Goal: Information Seeking & Learning: Learn about a topic

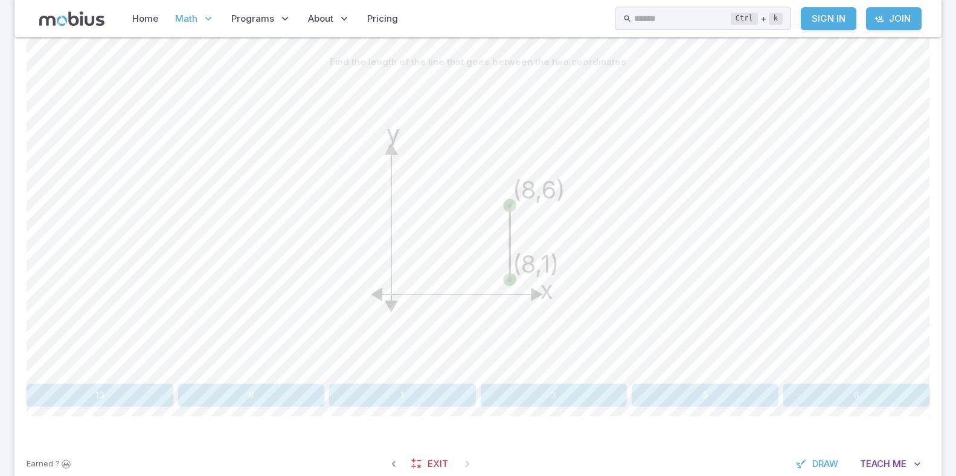
drag, startPoint x: 541, startPoint y: 122, endPoint x: 398, endPoint y: 159, distance: 147.3
click at [398, 159] on icon "y x (8,1) (8,6)" at bounding box center [478, 225] width 302 height 302
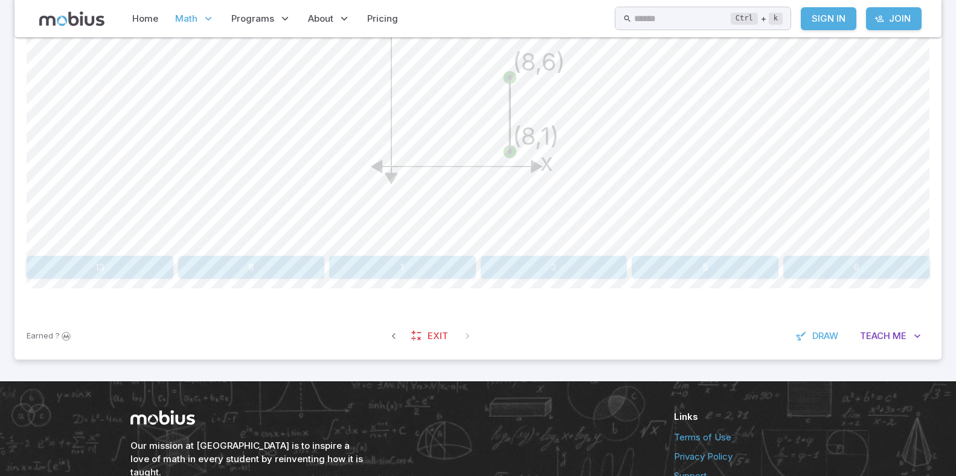
scroll to position [505, 0]
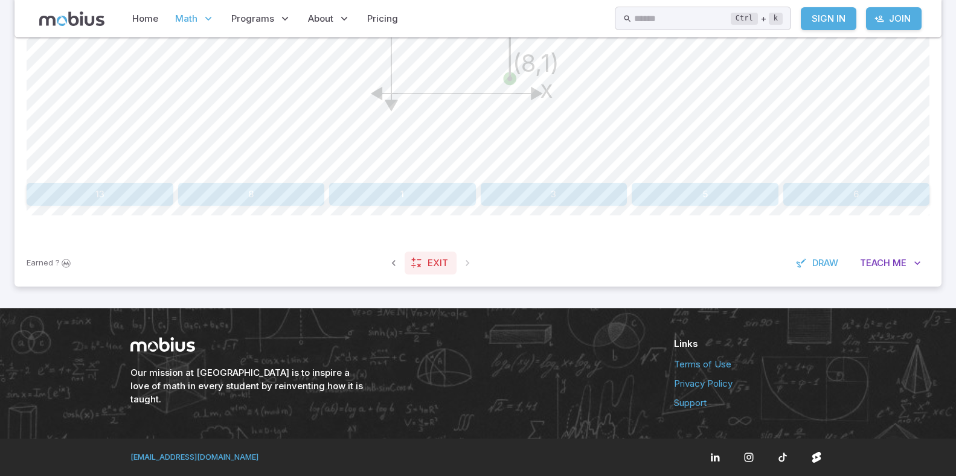
click at [420, 261] on icon at bounding box center [416, 263] width 12 height 12
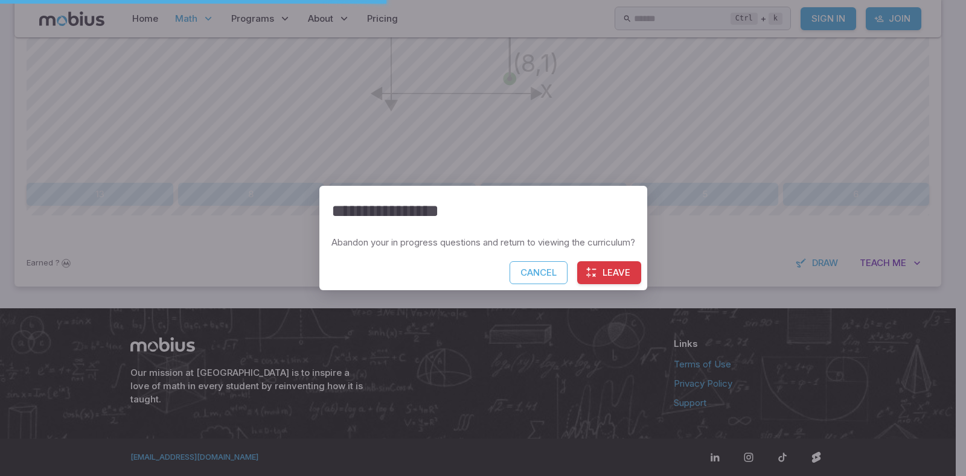
click at [628, 263] on button "Leave" at bounding box center [609, 272] width 64 height 23
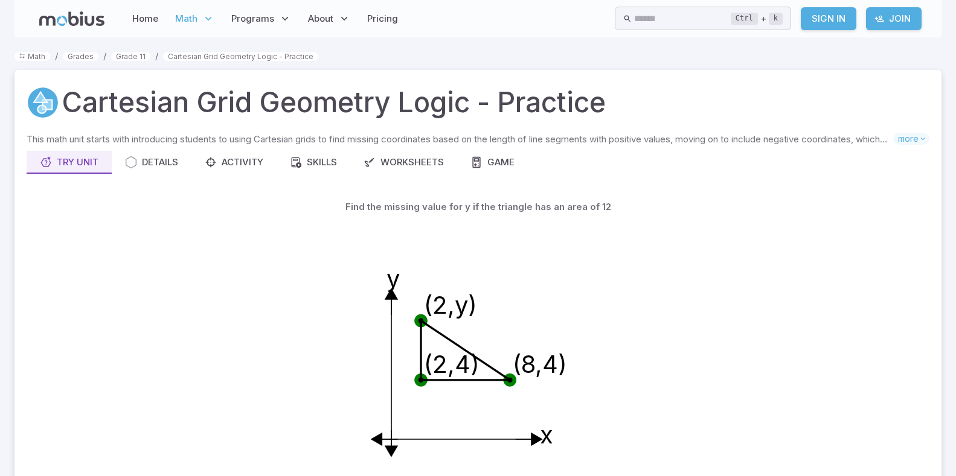
click at [834, 19] on link "Sign In" at bounding box center [828, 18] width 56 height 23
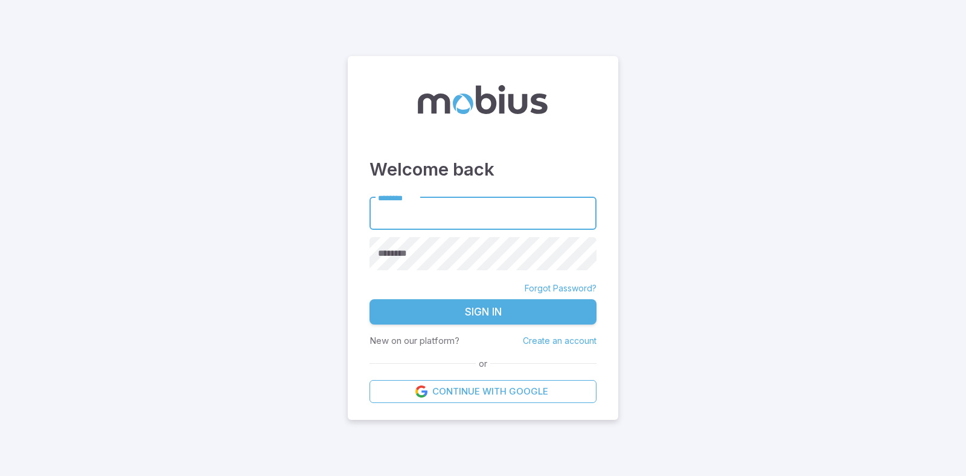
click at [453, 222] on input "********" at bounding box center [482, 213] width 227 height 33
click at [406, 224] on input "********" at bounding box center [482, 213] width 227 height 33
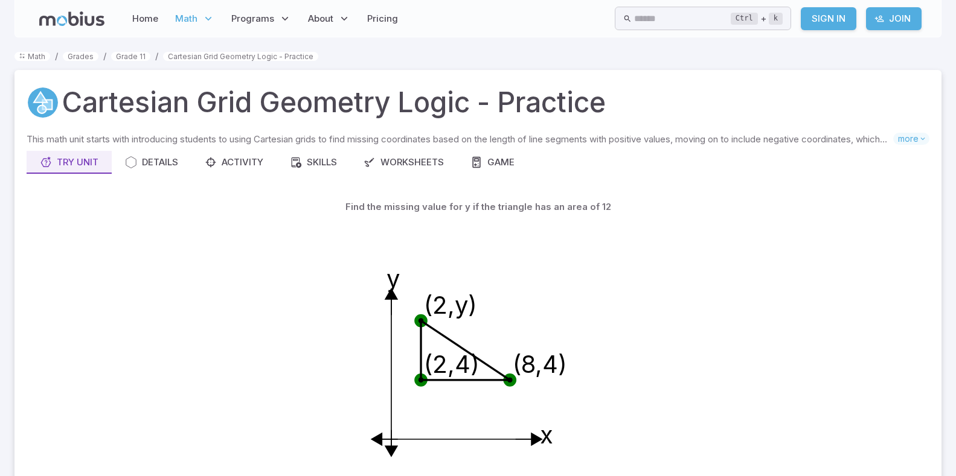
click at [190, 13] on span "Math" at bounding box center [186, 18] width 22 height 13
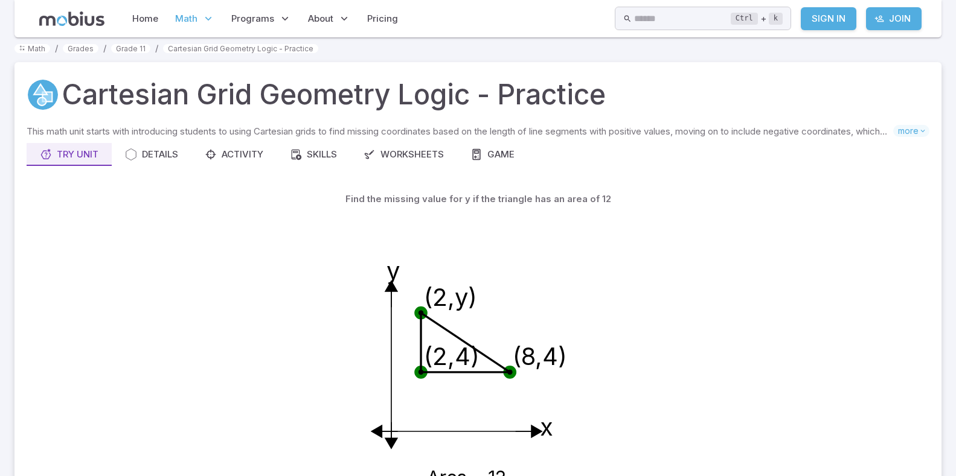
scroll to position [60, 0]
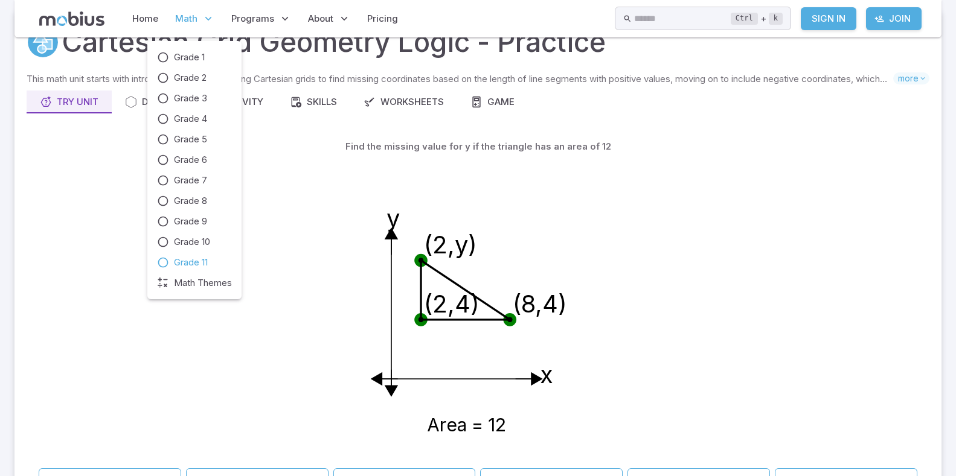
click at [212, 257] on link "Grade 11" at bounding box center [194, 262] width 75 height 13
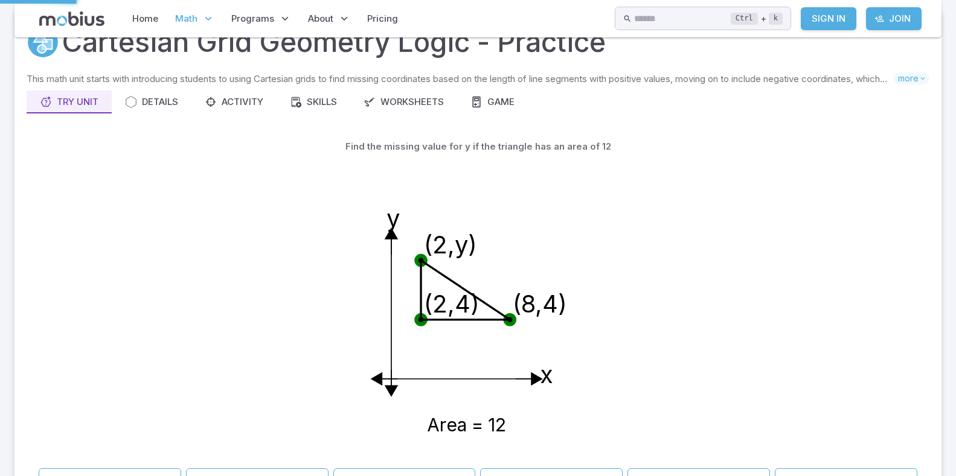
click at [187, 251] on div "Grade 1 Grade 2 Grade 3 Grade 4 Grade 5 Grade 6 Grade 7 Grade 8 Grade 9 Grade 1…" at bounding box center [194, 176] width 75 height 239
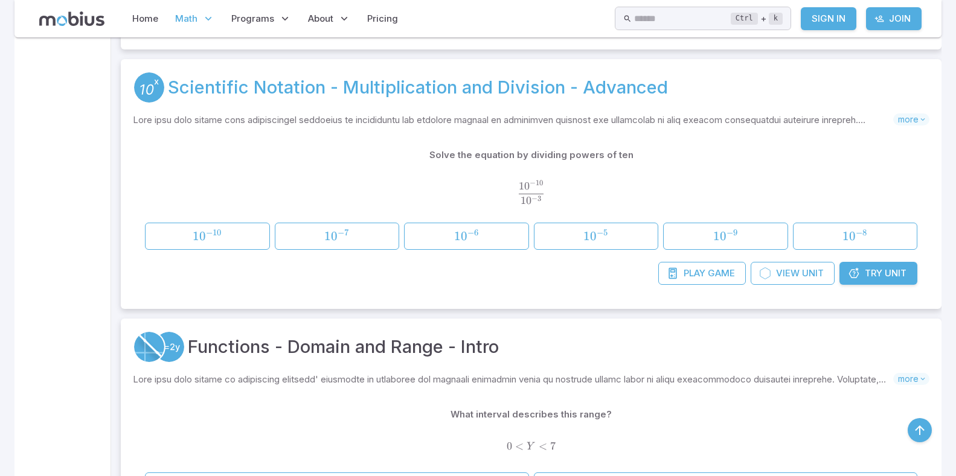
scroll to position [6278, 0]
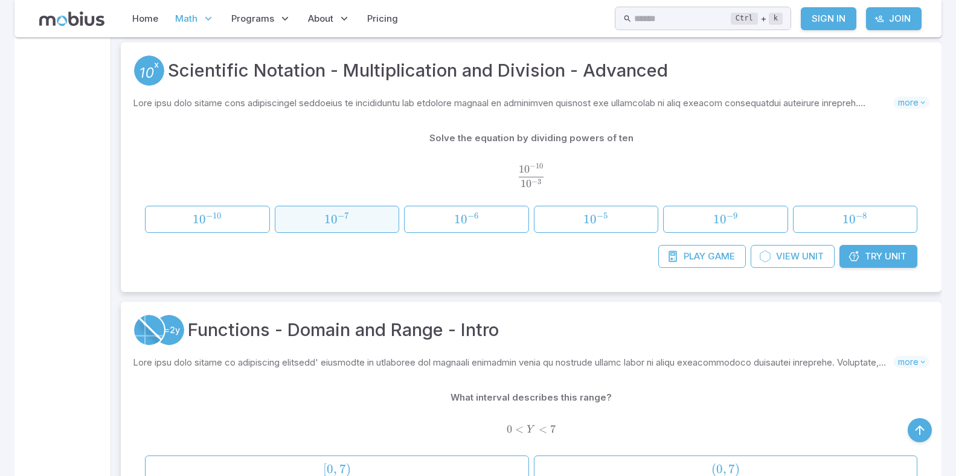
drag, startPoint x: 340, startPoint y: 202, endPoint x: 342, endPoint y: 210, distance: 8.1
click at [341, 204] on div "Solve the equation by dividing powers of ten 1 0 − 10 1 0 − 3 \frac{10^{-10}}{1…" at bounding box center [531, 180] width 772 height 107
click at [344, 214] on span "7" at bounding box center [346, 216] width 4 height 10
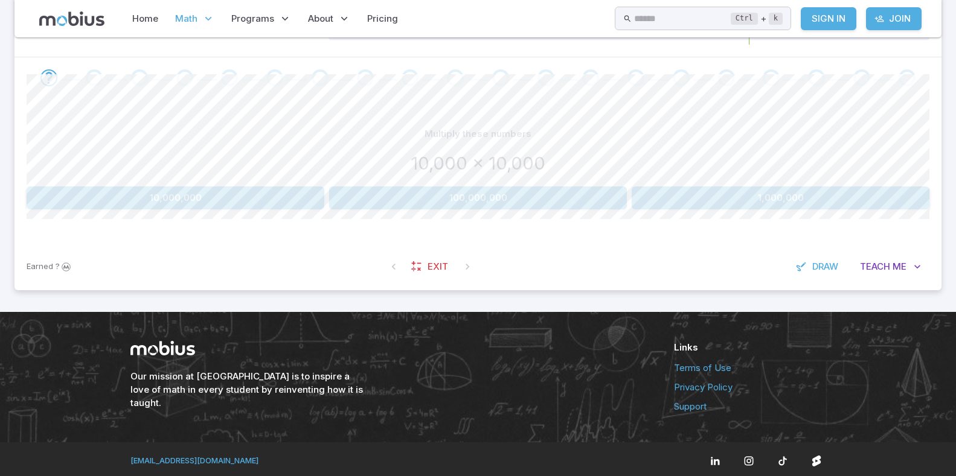
scroll to position [175, 0]
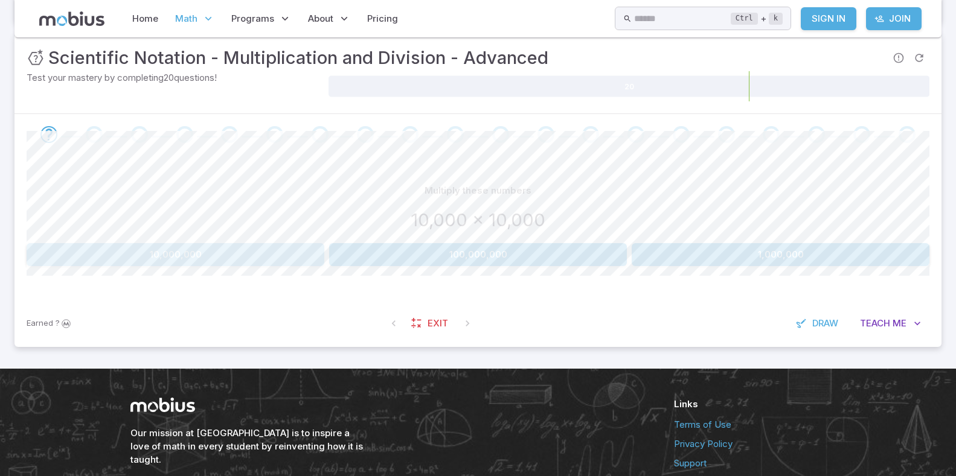
click at [286, 254] on button "10,000,000" at bounding box center [176, 254] width 298 height 23
click at [459, 263] on button "100,000,000" at bounding box center [478, 254] width 298 height 23
click at [782, 257] on button "800,000,000" at bounding box center [840, 254] width 177 height 23
click at [139, 257] on button "100,000,000" at bounding box center [176, 254] width 298 height 23
click at [485, 254] on button "1,000,000" at bounding box center [478, 254] width 298 height 23
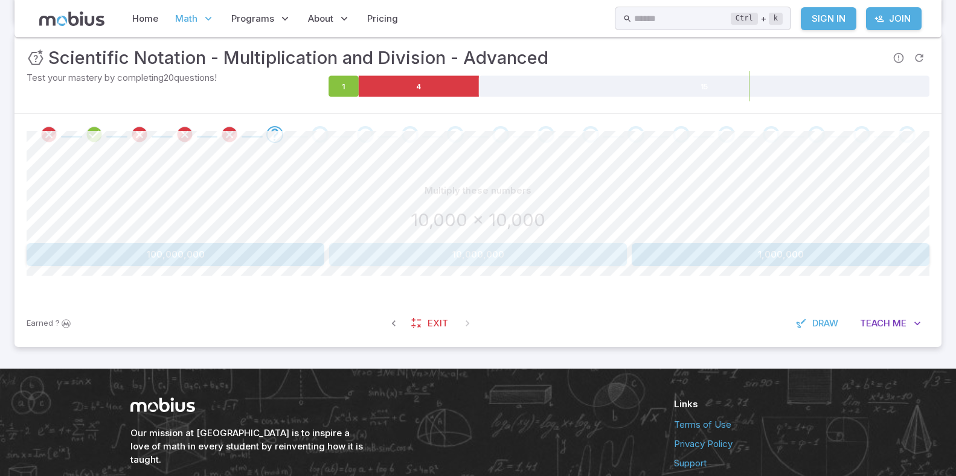
click at [374, 251] on button "10,000,000" at bounding box center [478, 254] width 298 height 23
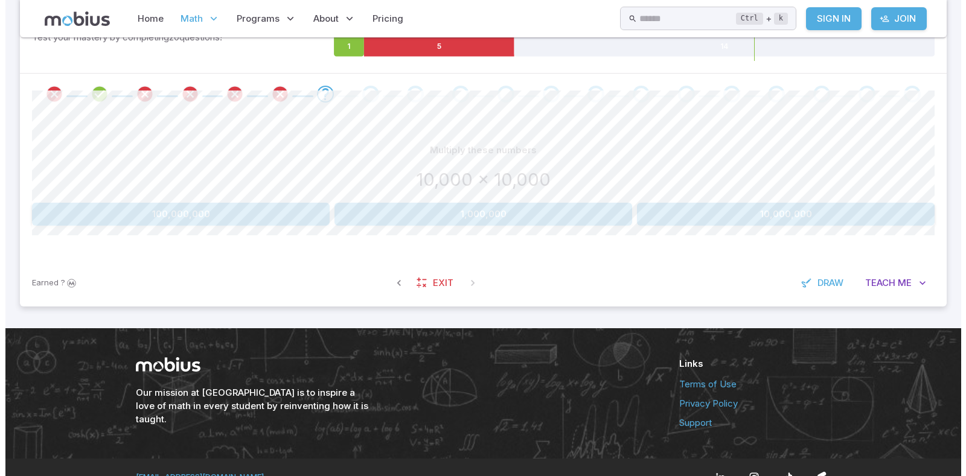
scroll to position [235, 0]
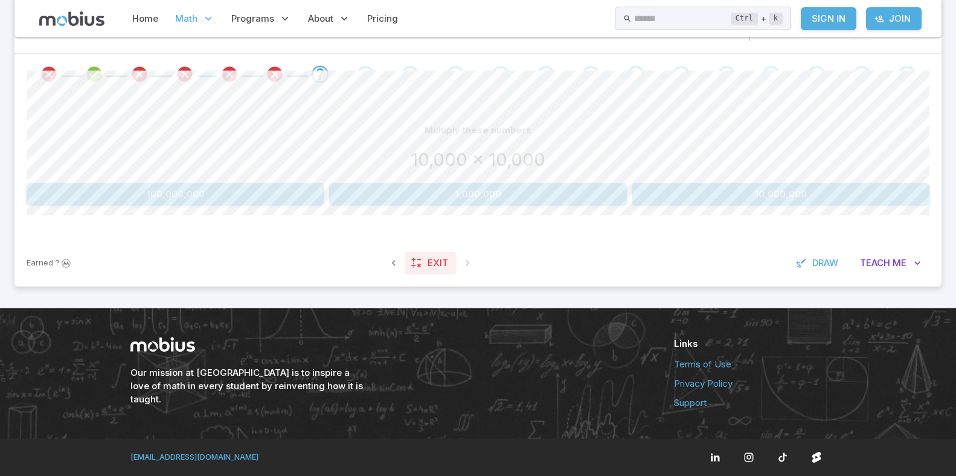
click at [435, 257] on span "Exit" at bounding box center [437, 263] width 21 height 13
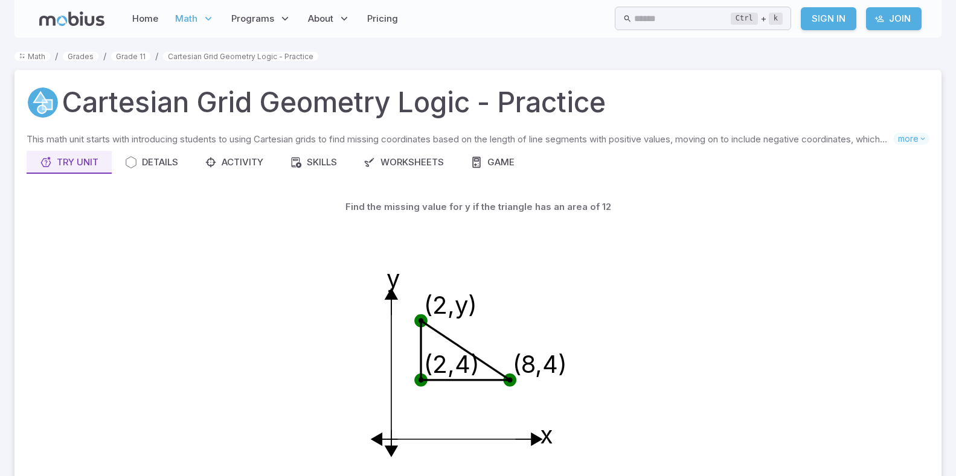
click at [203, 16] on icon at bounding box center [208, 19] width 12 height 12
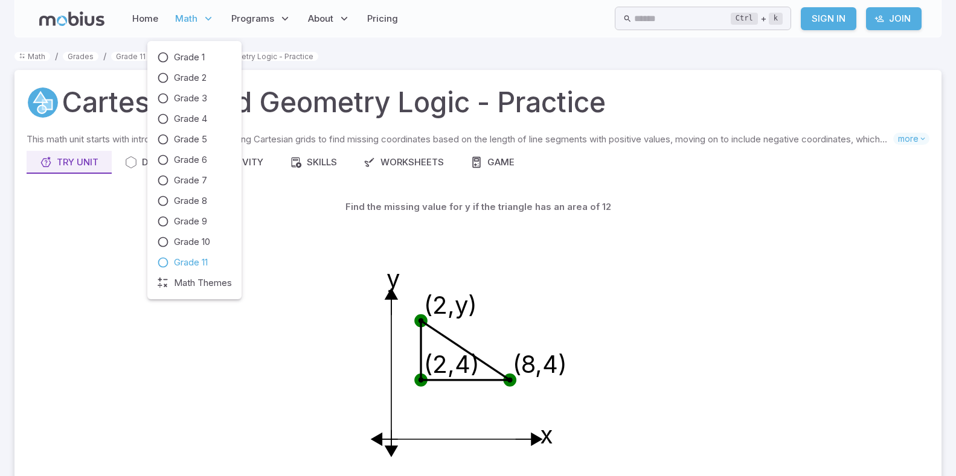
click at [203, 16] on icon at bounding box center [208, 19] width 12 height 12
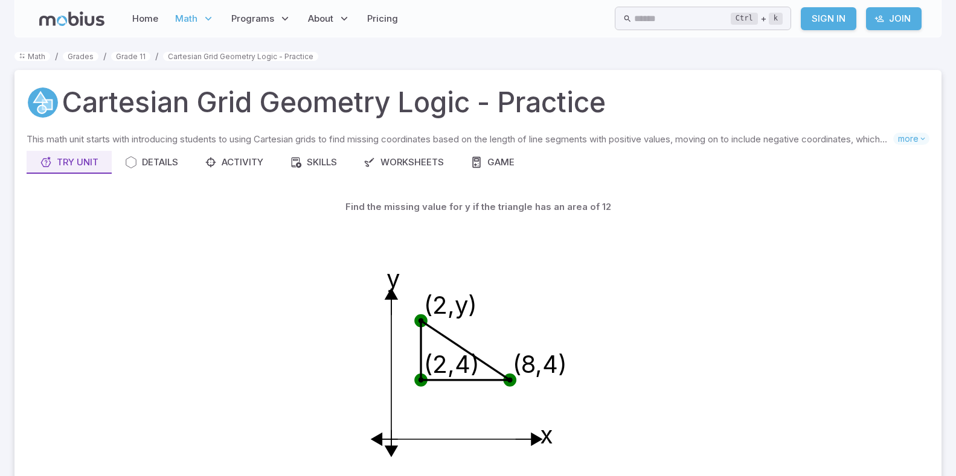
click at [203, 15] on icon at bounding box center [208, 19] width 12 height 12
click at [182, 21] on span "Math" at bounding box center [186, 18] width 22 height 13
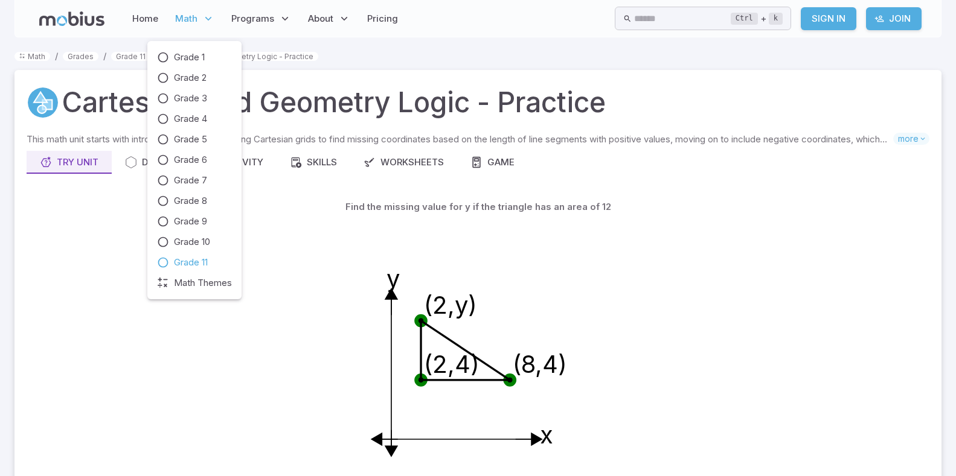
click at [190, 257] on span "Grade 11" at bounding box center [191, 262] width 34 height 13
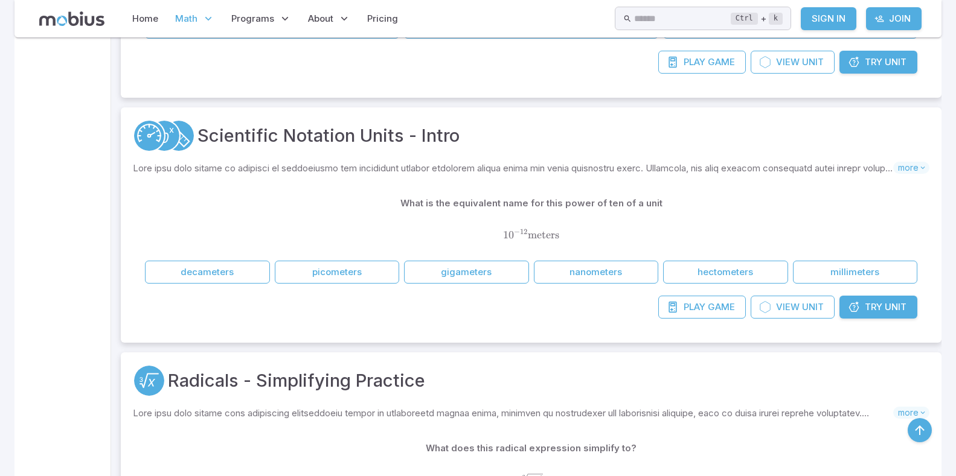
scroll to position [11530, 0]
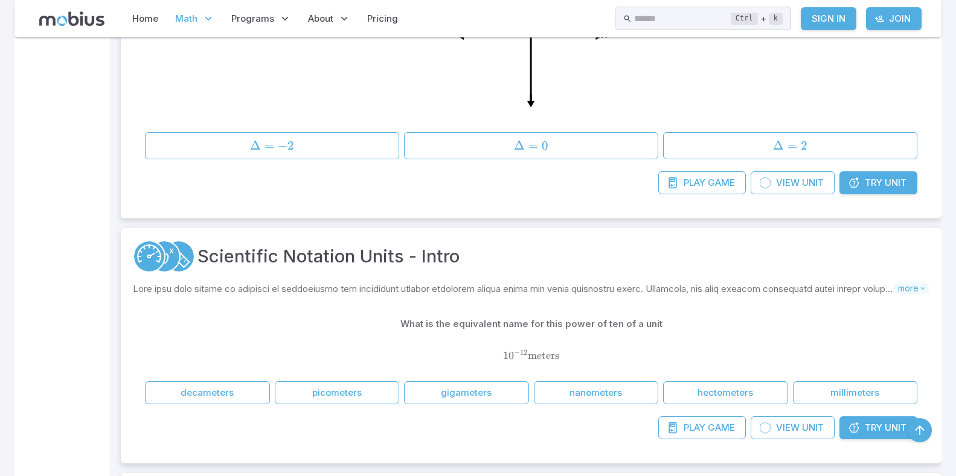
click at [188, 17] on span "Math" at bounding box center [186, 18] width 22 height 13
click at [247, 15] on span "Programs" at bounding box center [252, 18] width 43 height 13
click at [263, 15] on span "Programs" at bounding box center [252, 18] width 43 height 13
click at [323, 20] on span "About" at bounding box center [320, 18] width 25 height 13
click at [329, 20] on span "About" at bounding box center [320, 18] width 25 height 13
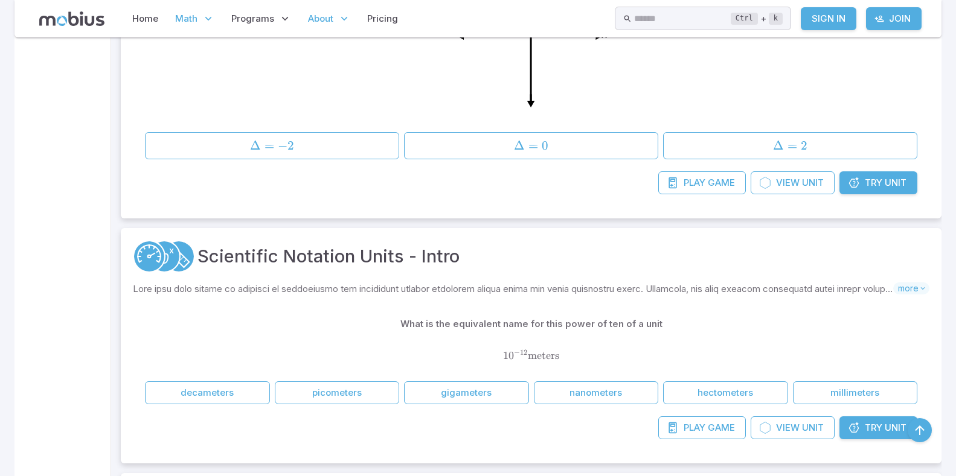
click at [329, 19] on span "About" at bounding box center [320, 18] width 25 height 13
click at [330, 19] on span "About" at bounding box center [320, 18] width 25 height 13
click at [341, 16] on icon at bounding box center [344, 19] width 12 height 12
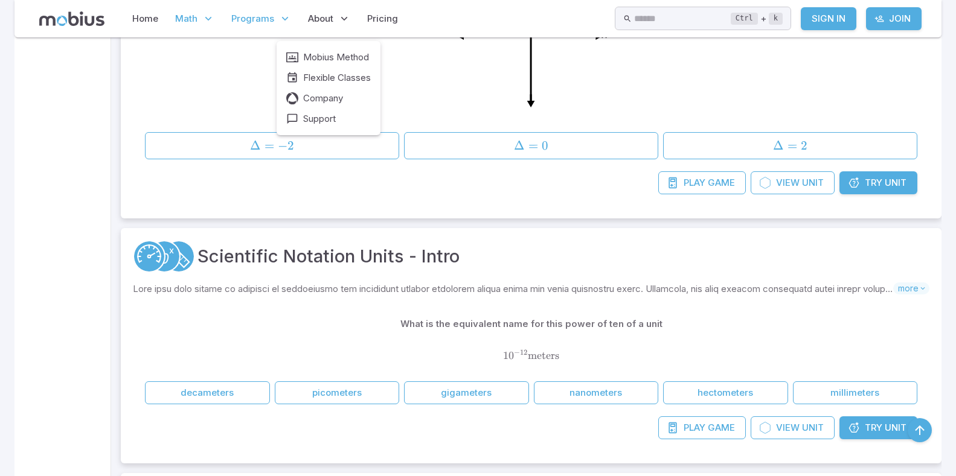
click at [278, 11] on p "Programs" at bounding box center [261, 19] width 67 height 28
click at [279, 17] on icon at bounding box center [285, 19] width 12 height 12
click at [286, 20] on icon at bounding box center [285, 19] width 12 height 12
click at [283, 20] on icon at bounding box center [285, 19] width 12 height 12
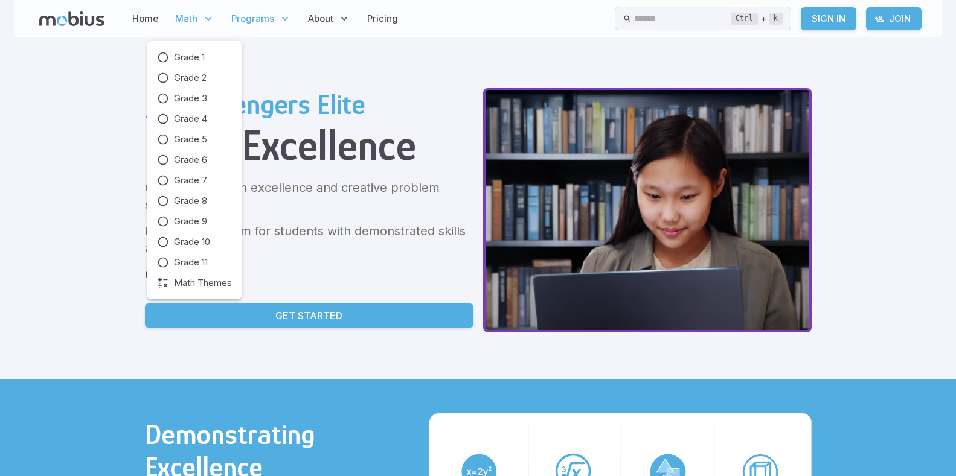
click at [185, 21] on span "Math" at bounding box center [186, 18] width 22 height 13
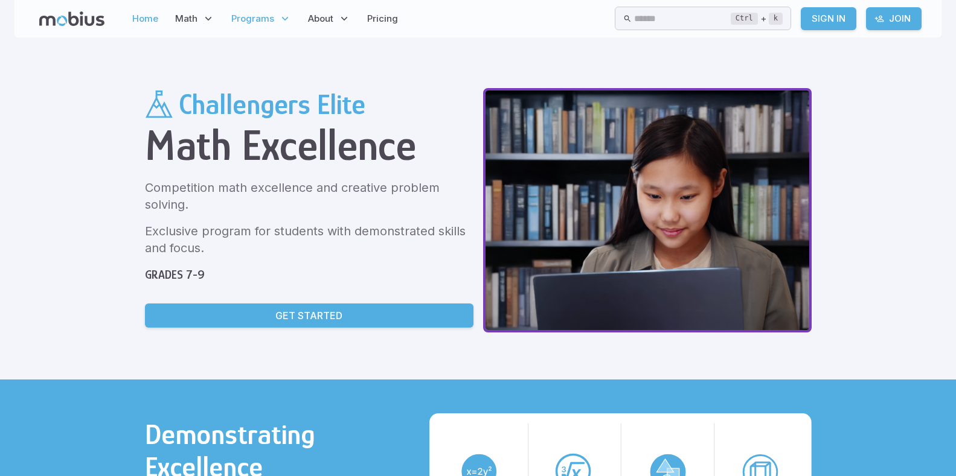
click at [152, 14] on link "Home" at bounding box center [145, 19] width 33 height 28
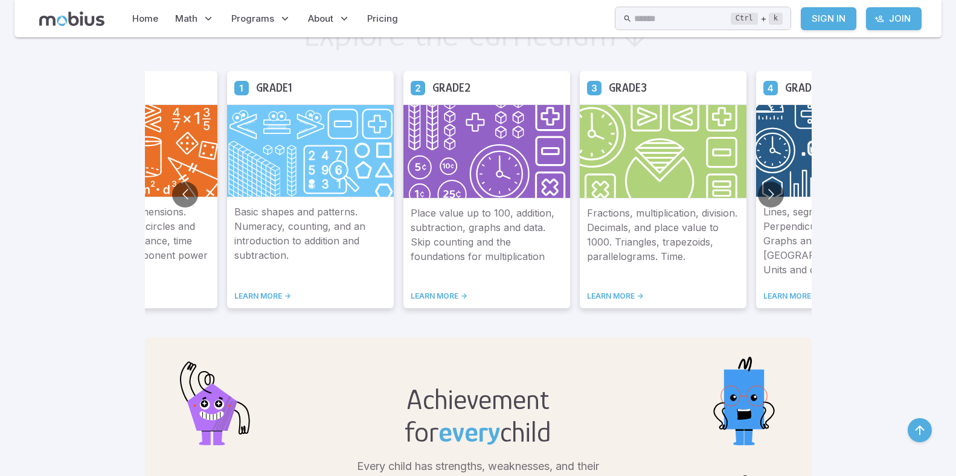
scroll to position [604, 0]
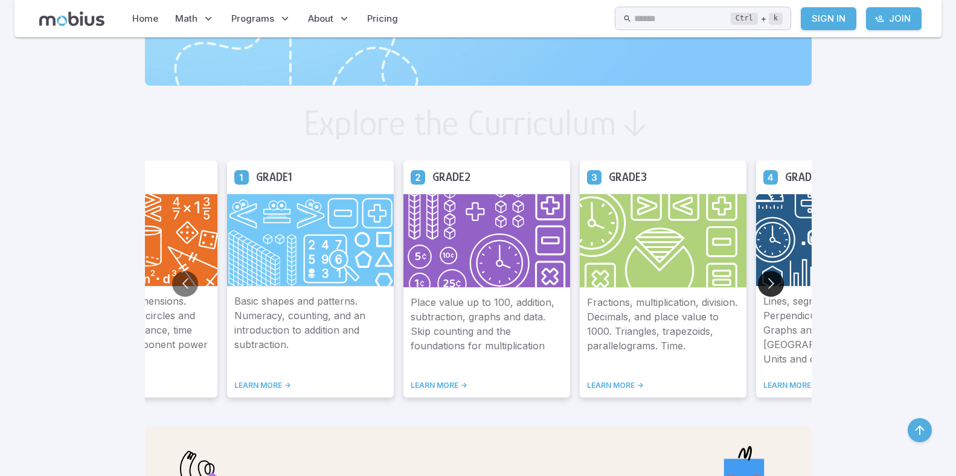
click at [758, 276] on button "Go to next slide" at bounding box center [771, 284] width 26 height 26
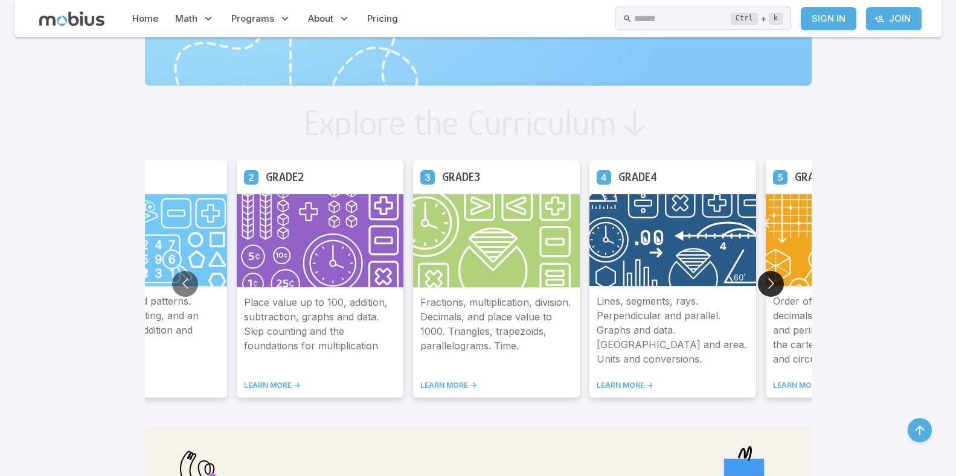
click at [758, 276] on button "Go to next slide" at bounding box center [771, 284] width 26 height 26
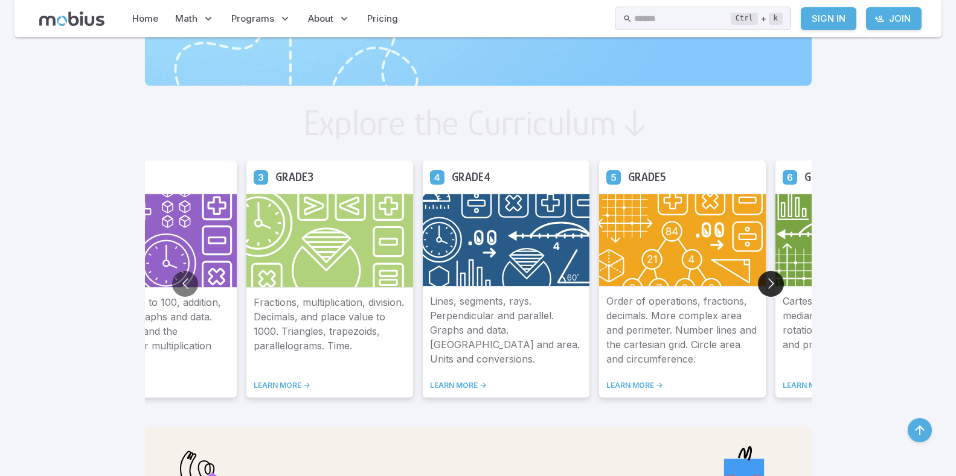
click at [758, 276] on button "Go to next slide" at bounding box center [771, 284] width 26 height 26
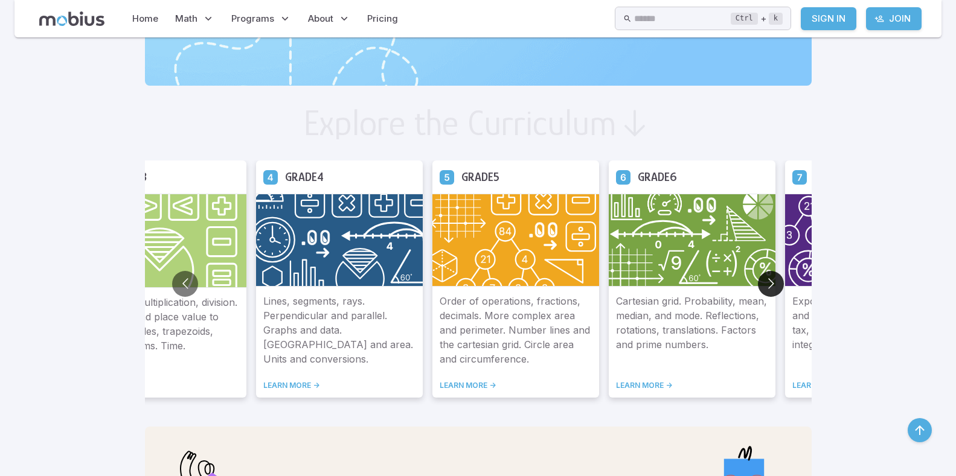
click at [758, 276] on button "Go to next slide" at bounding box center [771, 284] width 26 height 26
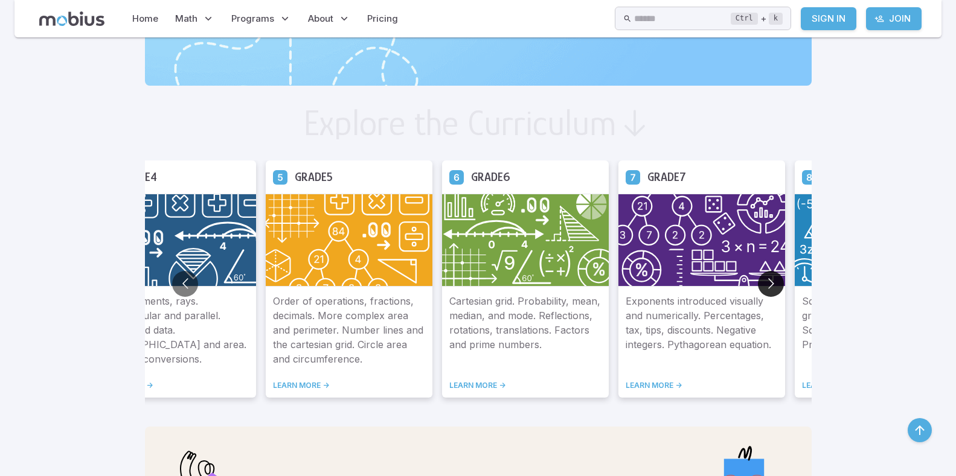
click at [758, 276] on button "Go to next slide" at bounding box center [771, 284] width 26 height 26
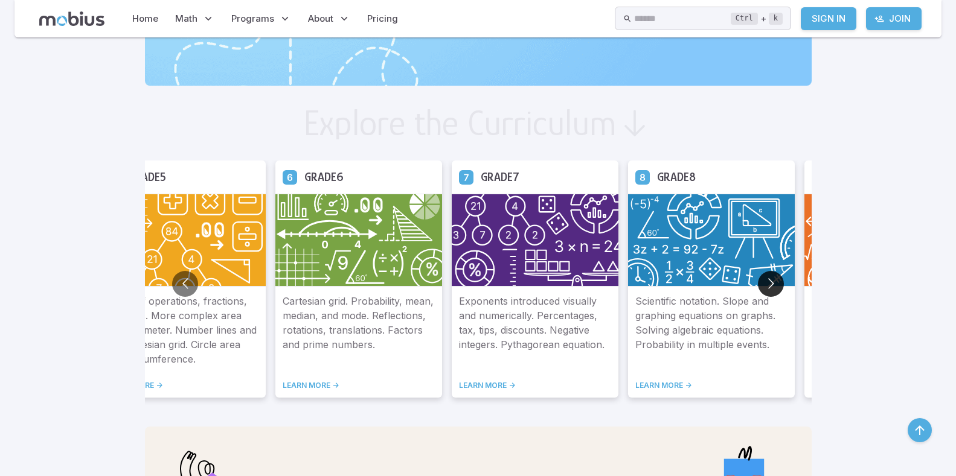
click at [758, 276] on button "Go to next slide" at bounding box center [771, 284] width 26 height 26
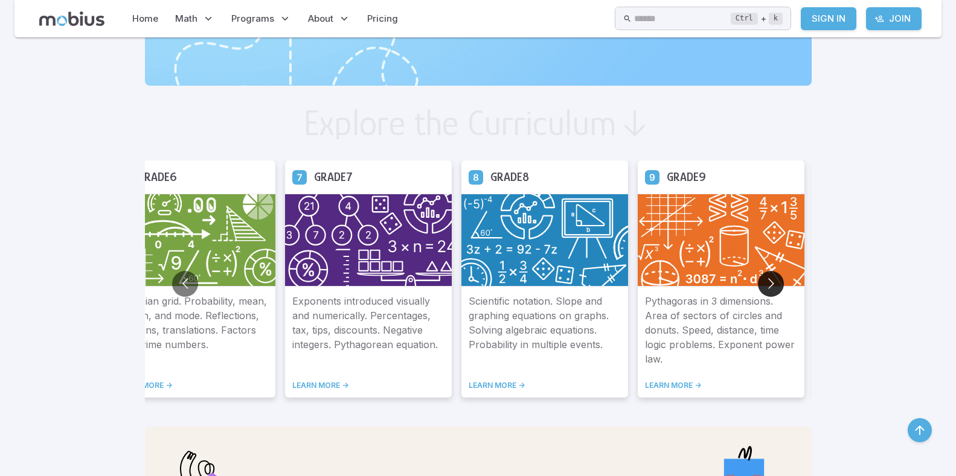
click at [758, 276] on button "Go to next slide" at bounding box center [771, 284] width 26 height 26
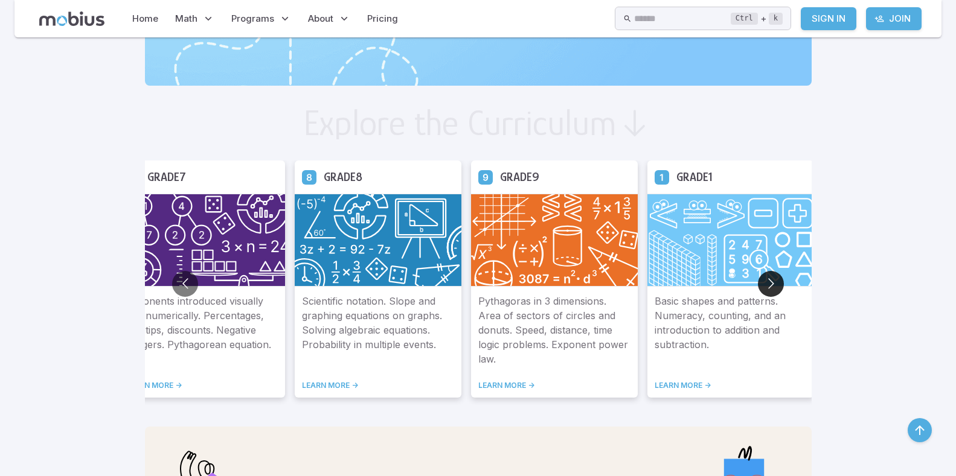
click at [758, 276] on button "Go to next slide" at bounding box center [771, 284] width 26 height 26
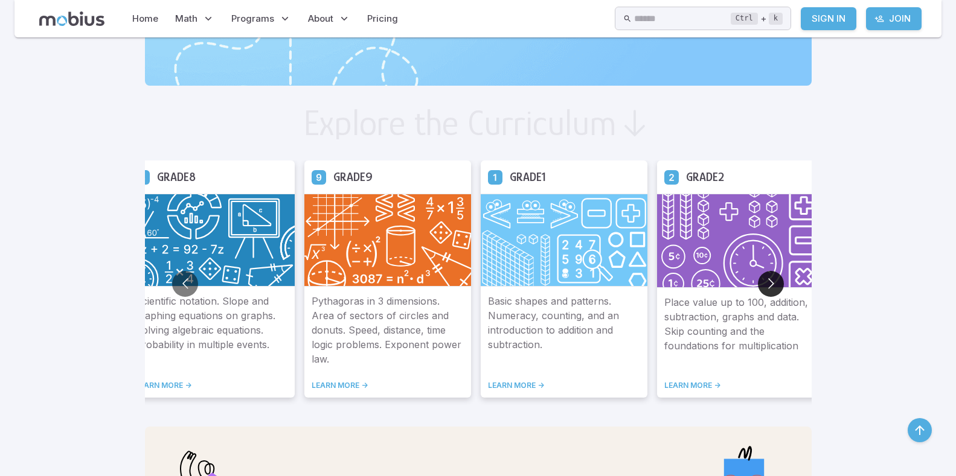
click at [758, 276] on button "Go to next slide" at bounding box center [771, 284] width 26 height 26
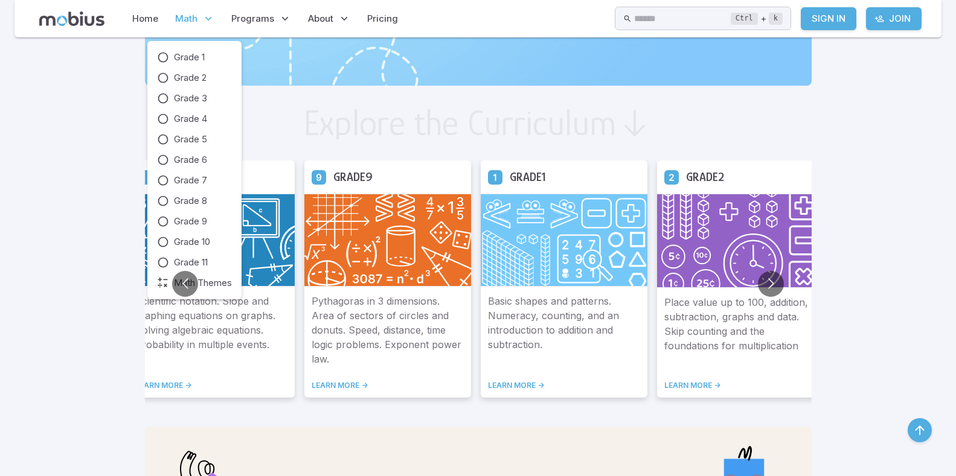
click at [203, 18] on icon at bounding box center [208, 19] width 12 height 12
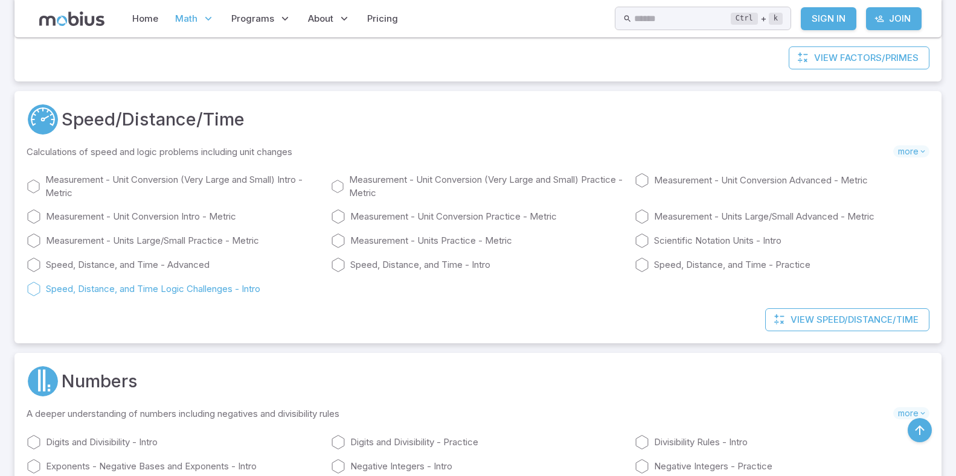
scroll to position [2596, 0]
click at [221, 177] on link "Measurement - Unit Conversion (Very Large and Small) Intro - Metric" at bounding box center [174, 187] width 295 height 27
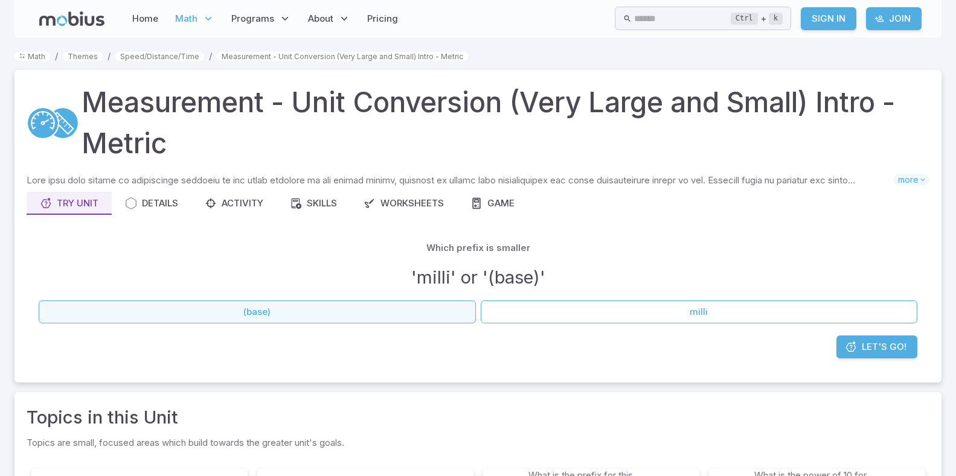
click at [438, 319] on button "(base)" at bounding box center [257, 312] width 437 height 23
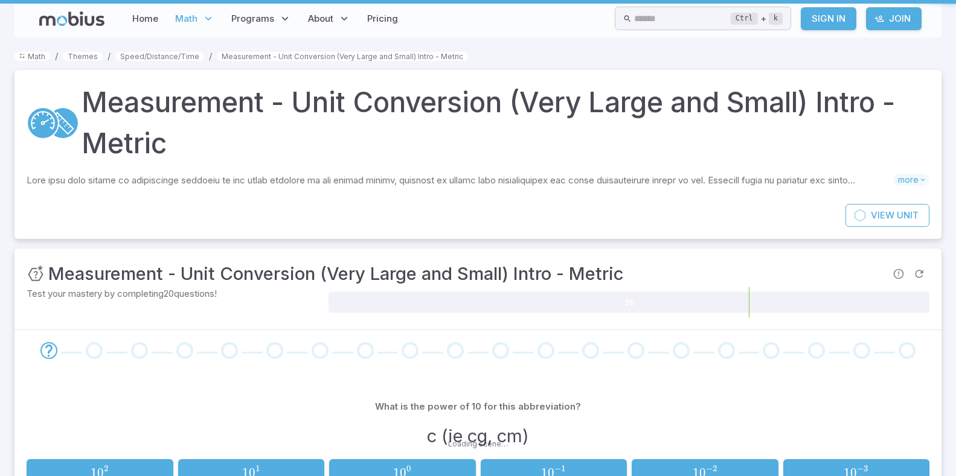
click at [197, 16] on span "Math" at bounding box center [186, 18] width 22 height 13
click at [206, 14] on icon at bounding box center [208, 19] width 12 height 12
click at [197, 17] on span "Math" at bounding box center [186, 18] width 22 height 13
click at [204, 17] on icon at bounding box center [208, 19] width 12 height 12
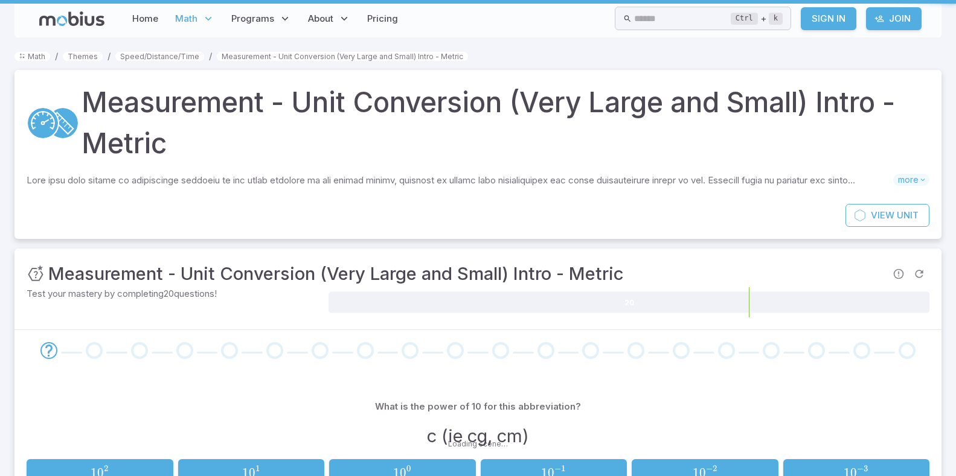
click at [191, 23] on span "Math" at bounding box center [186, 18] width 22 height 13
click at [194, 16] on span "Math" at bounding box center [186, 18] width 22 height 13
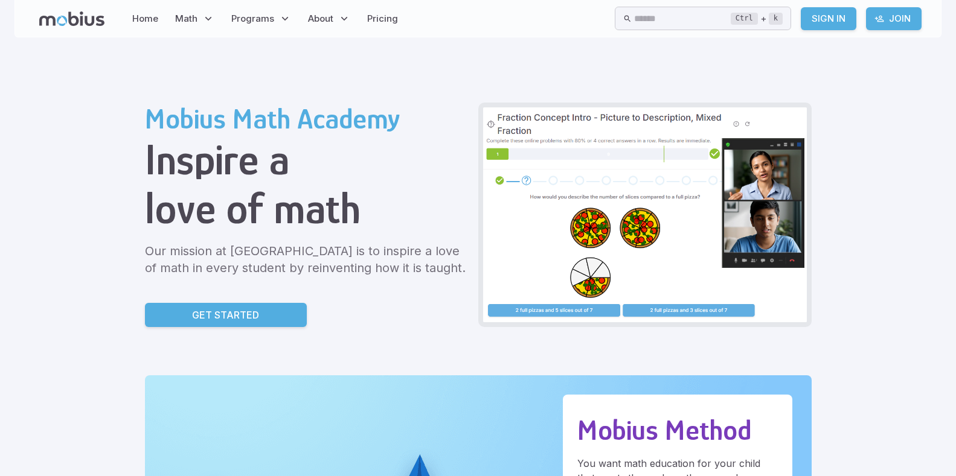
click at [181, 3] on div "Home Math Grade 1 Grade 2 Grade 3 Grade 4 Grade 5 Grade 6 Grade 7 Grade 8 Grade…" at bounding box center [477, 18] width 927 height 37
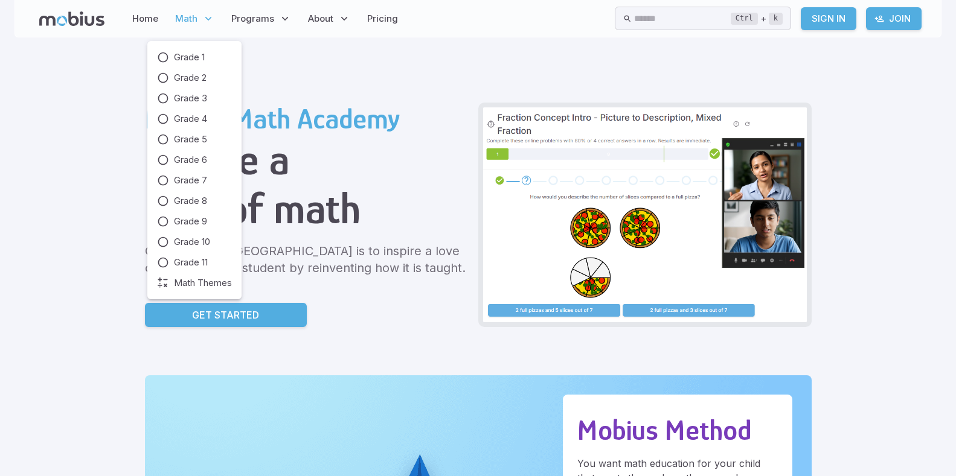
click at [182, 11] on p "Math" at bounding box center [194, 19] width 46 height 28
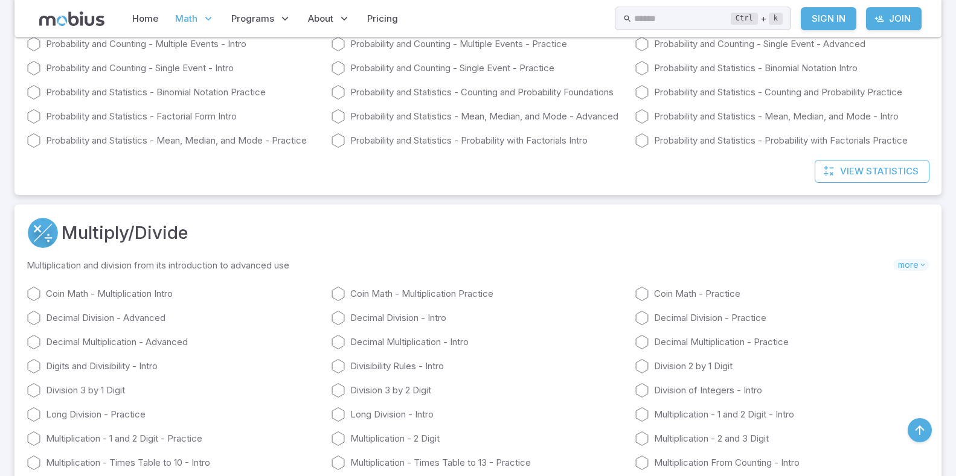
scroll to position [3199, 0]
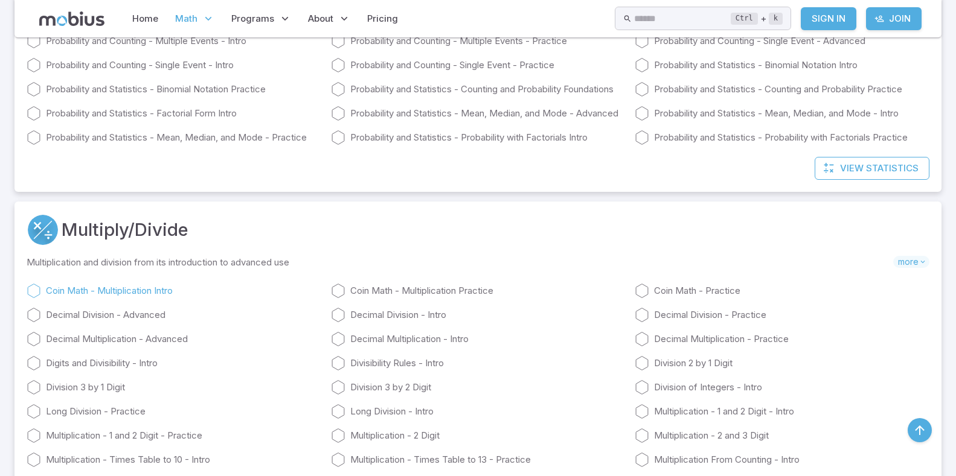
click at [141, 294] on link "Coin Math - Multiplication Intro" at bounding box center [174, 291] width 295 height 14
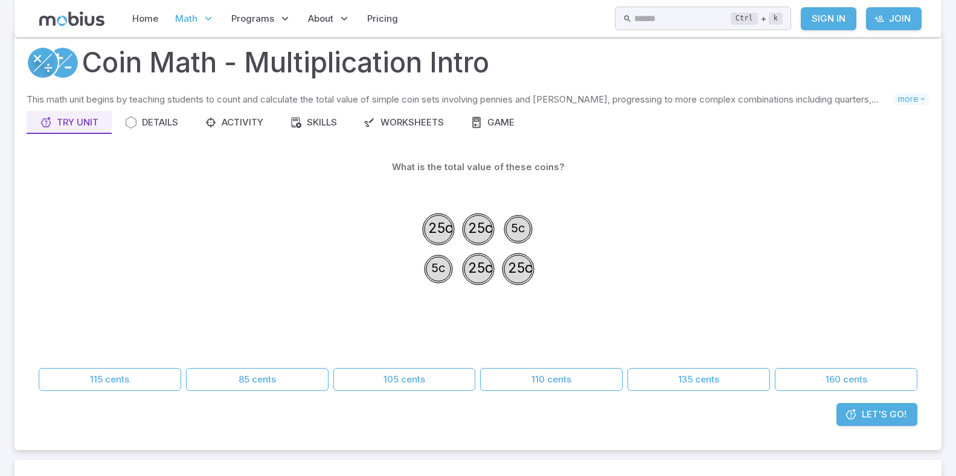
scroll to position [60, 0]
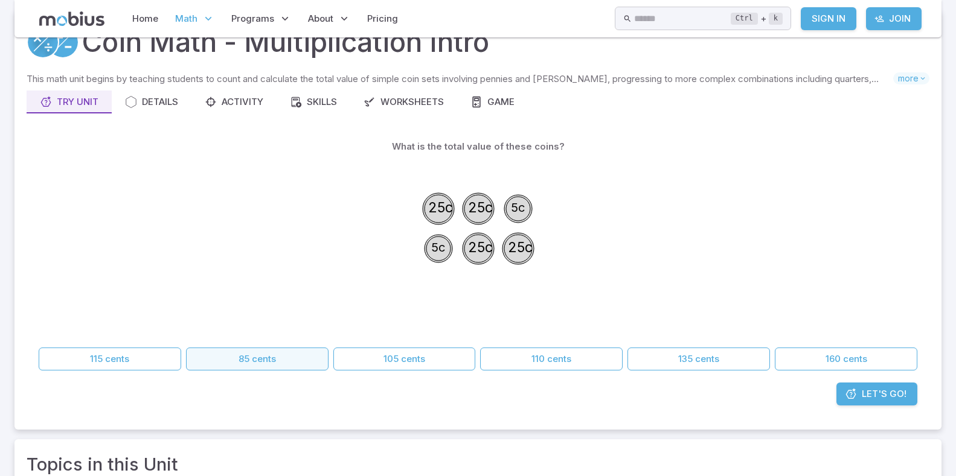
click at [269, 356] on button "85 cents" at bounding box center [257, 359] width 142 height 23
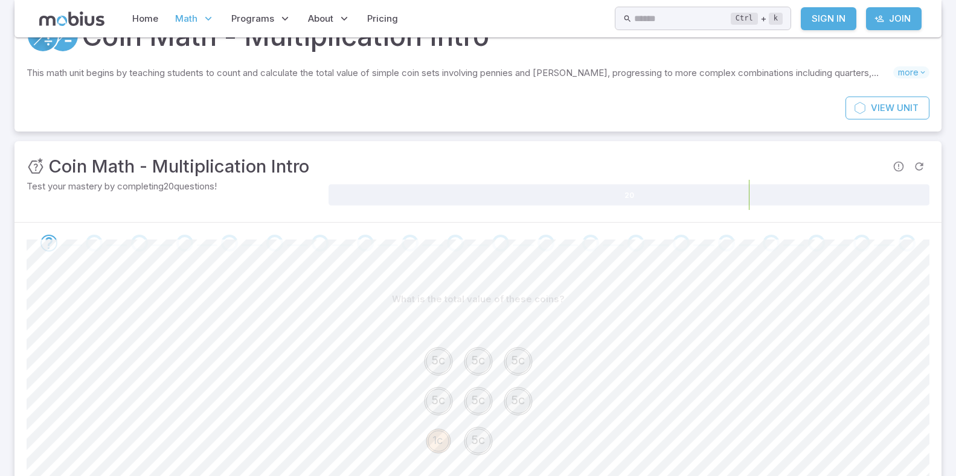
scroll to position [121, 0]
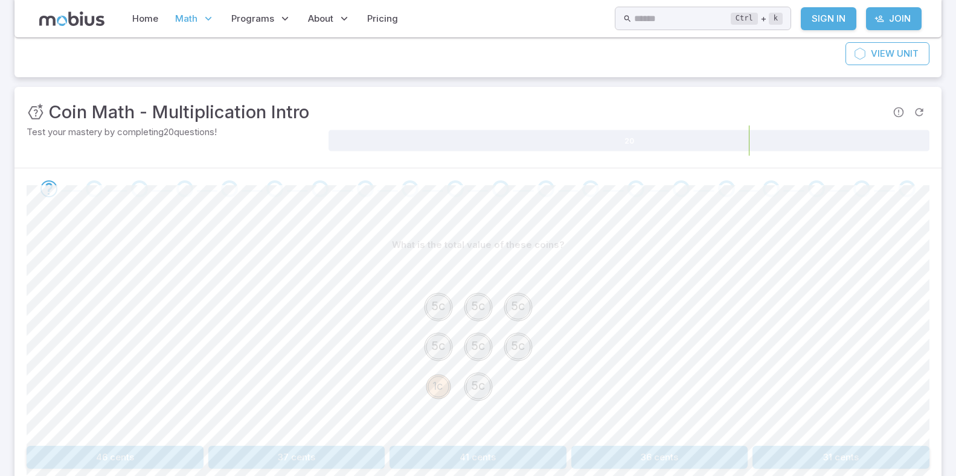
click at [281, 455] on button "37 cents" at bounding box center [296, 457] width 177 height 23
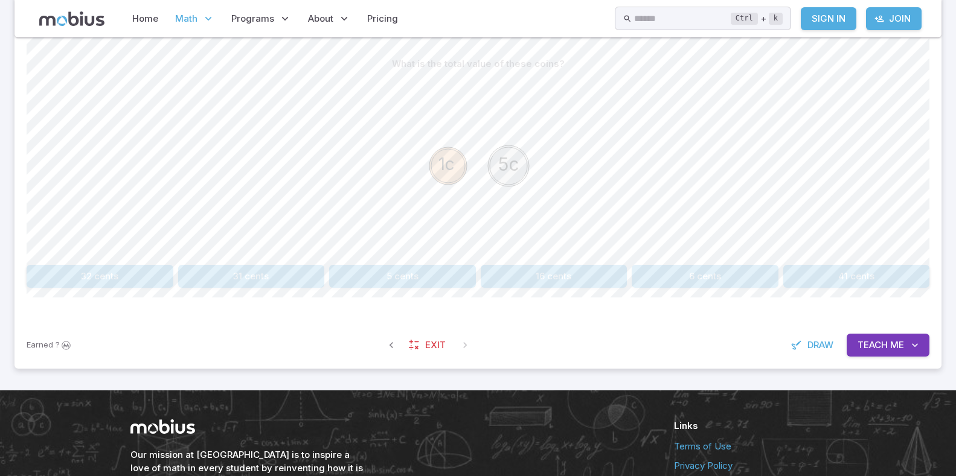
click at [683, 268] on button "6 cents" at bounding box center [704, 276] width 147 height 23
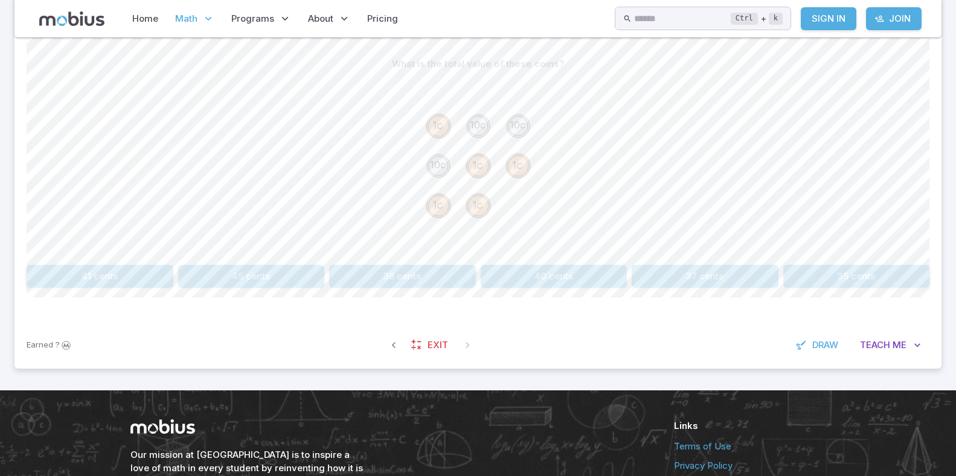
click at [411, 281] on button "36 cents" at bounding box center [402, 276] width 147 height 23
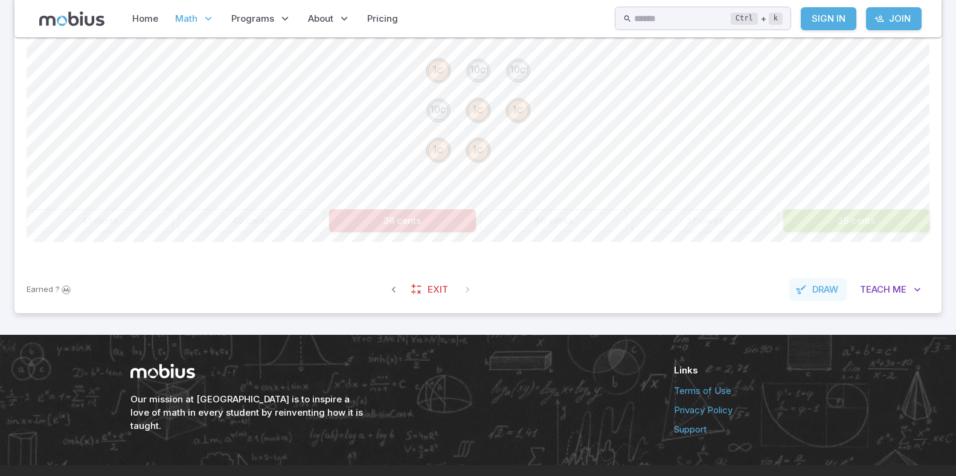
scroll to position [384, 0]
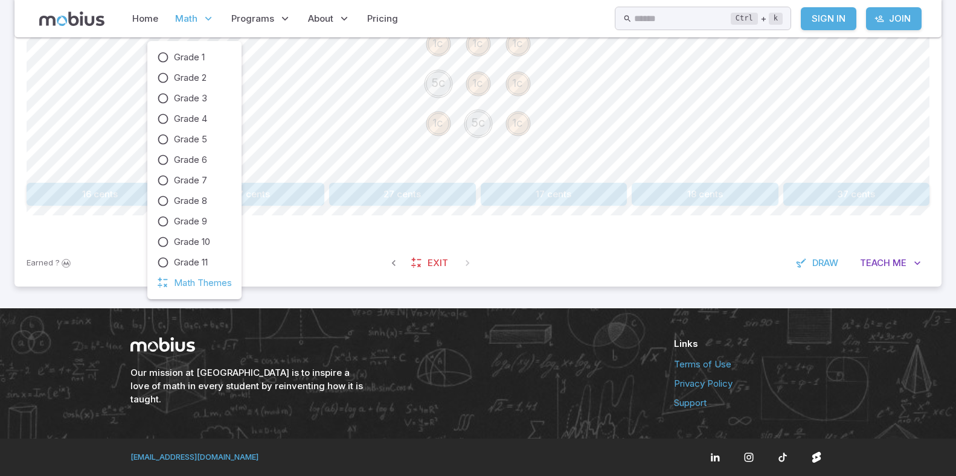
click at [204, 24] on icon at bounding box center [208, 19] width 12 height 12
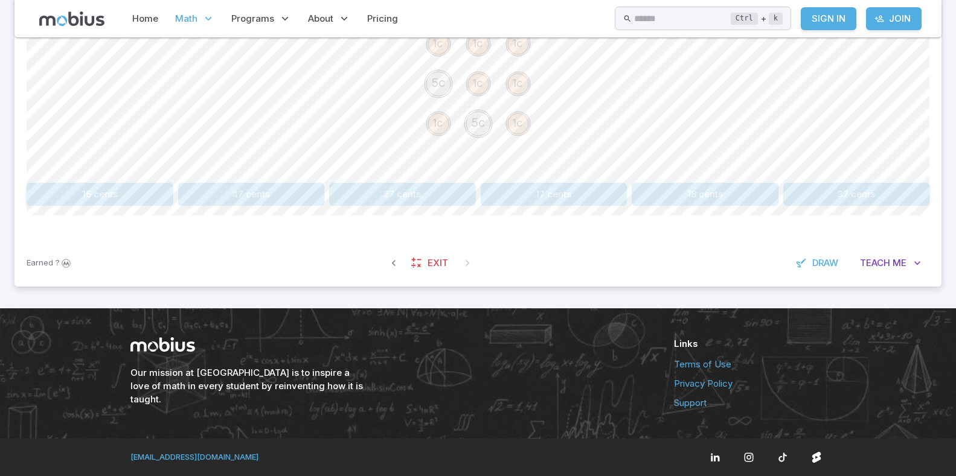
drag, startPoint x: 227, startPoint y: 289, endPoint x: 226, endPoint y: 275, distance: 14.5
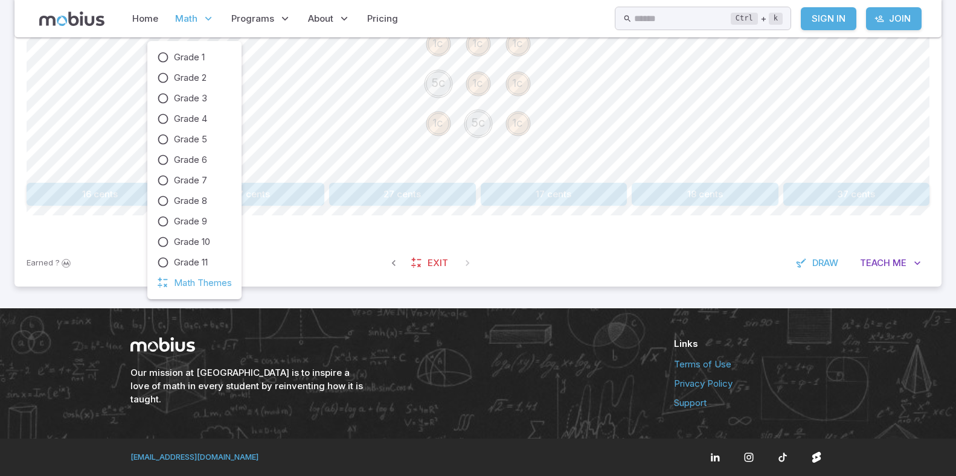
click at [205, 16] on icon at bounding box center [208, 19] width 12 height 12
click at [191, 276] on div "Grade 1 Grade 2 Grade 3 Grade 4 Grade 5 Grade 6 Grade 7 Grade 8 Grade 9 Grade 1…" at bounding box center [194, 170] width 75 height 239
click at [193, 276] on div "Grade 1 Grade 2 Grade 3 Grade 4 Grade 5 Grade 6 Grade 7 Grade 8 Grade 9 Grade 1…" at bounding box center [194, 170] width 75 height 239
click at [193, 277] on div "Grade 1 Grade 2 Grade 3 Grade 4 Grade 5 Grade 6 Grade 7 Grade 8 Grade 9 Grade 1…" at bounding box center [194, 170] width 75 height 239
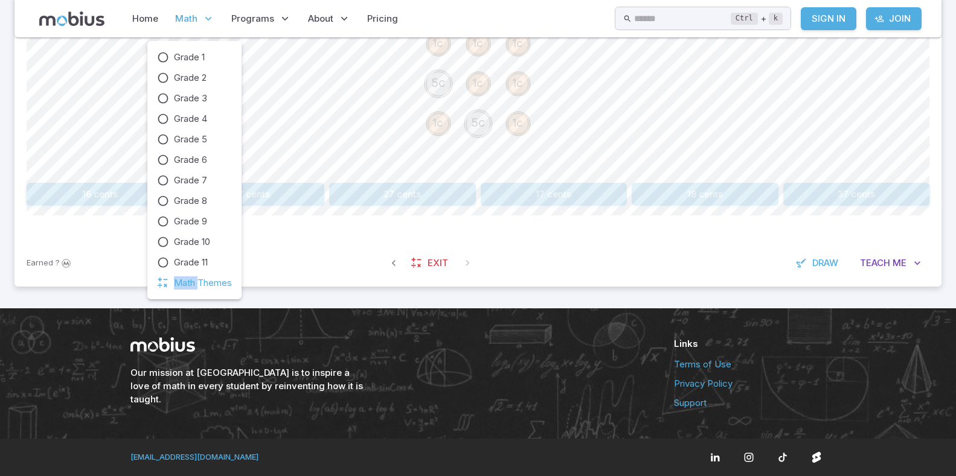
click at [196, 280] on span "Math Themes" at bounding box center [203, 282] width 58 height 13
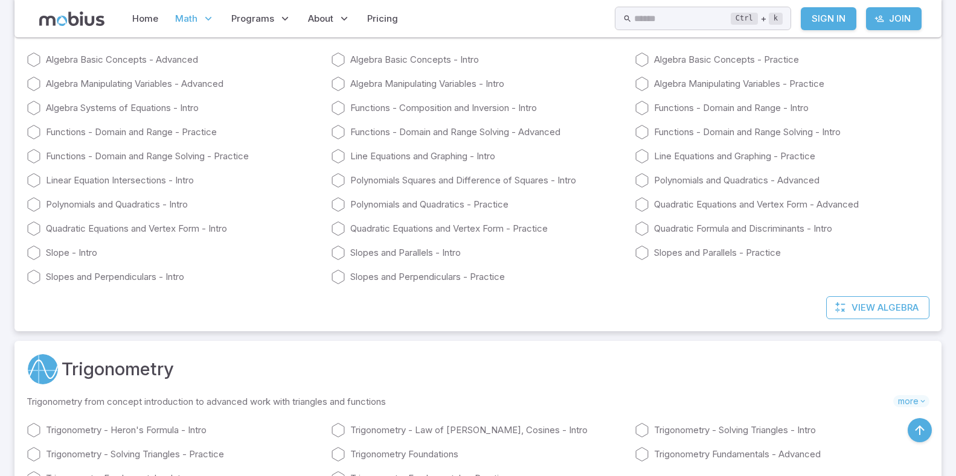
scroll to position [7240, 0]
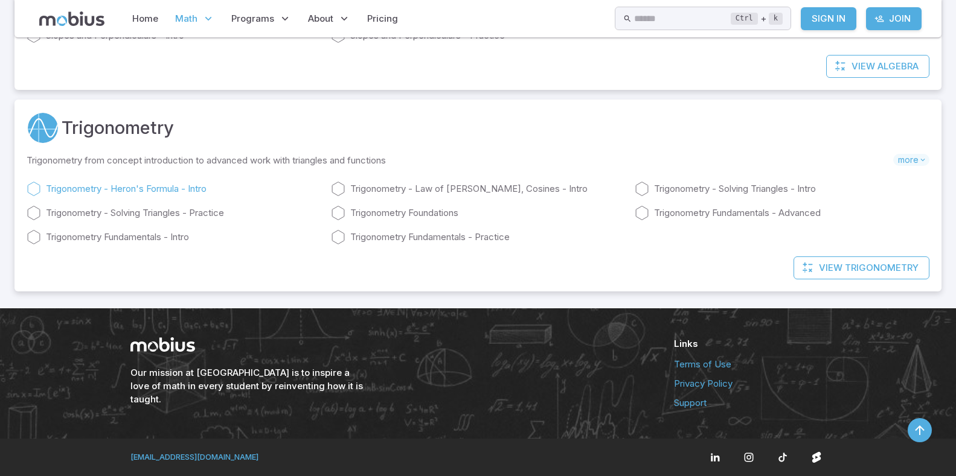
click at [105, 188] on link "Trigonometry - Heron's Formula - Intro" at bounding box center [174, 189] width 295 height 14
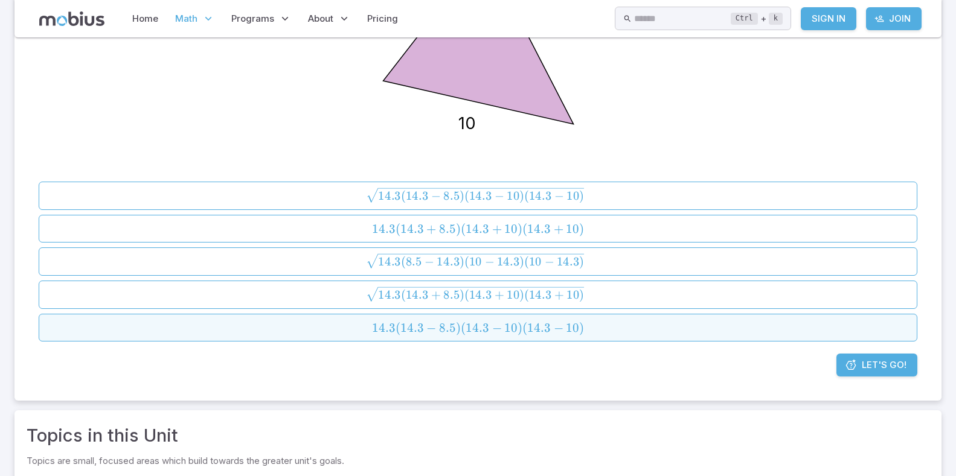
scroll to position [362, 0]
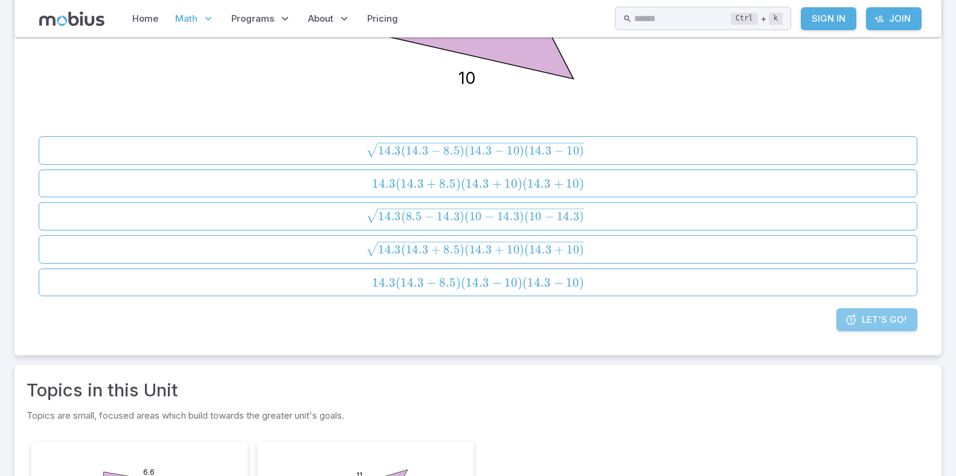
click at [870, 310] on link "Let's Go!" at bounding box center [876, 319] width 81 height 23
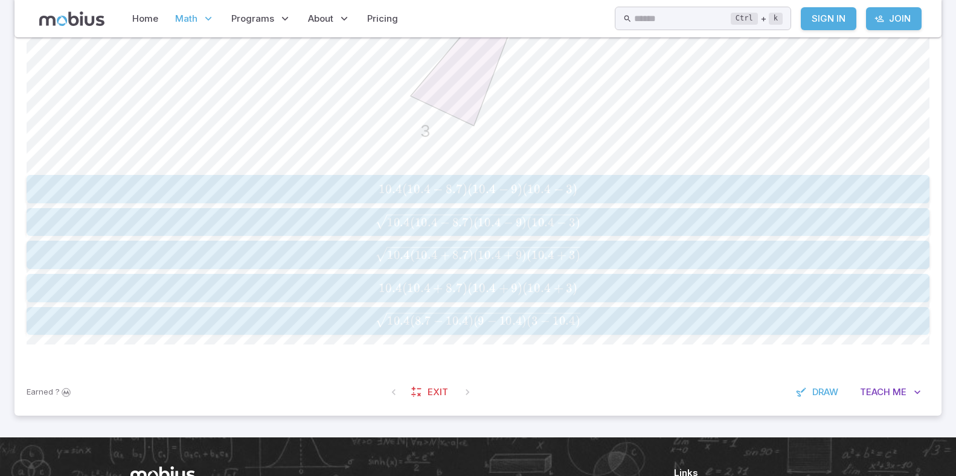
scroll to position [611, 0]
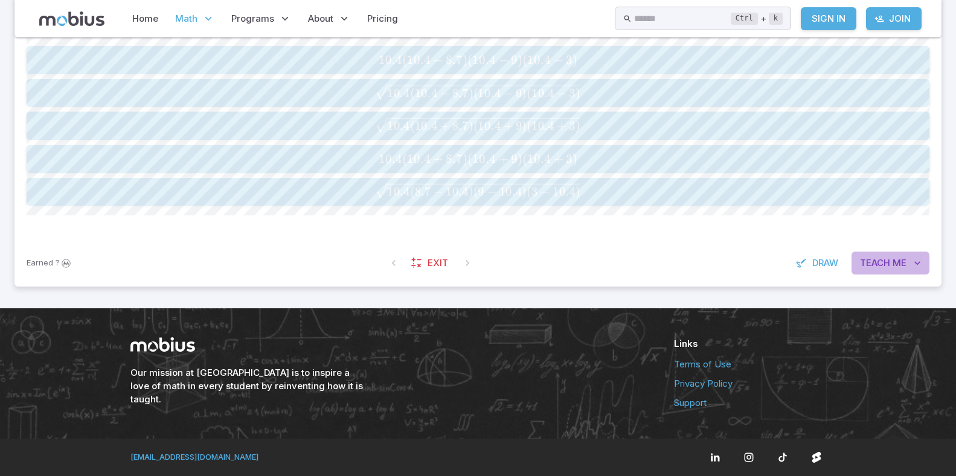
click at [916, 254] on button "Teach Me" at bounding box center [890, 263] width 78 height 23
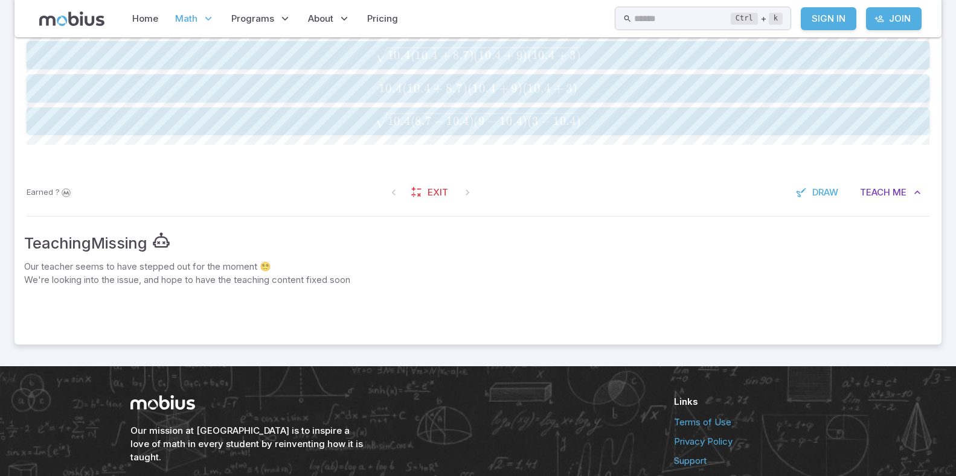
scroll to position [740, 0]
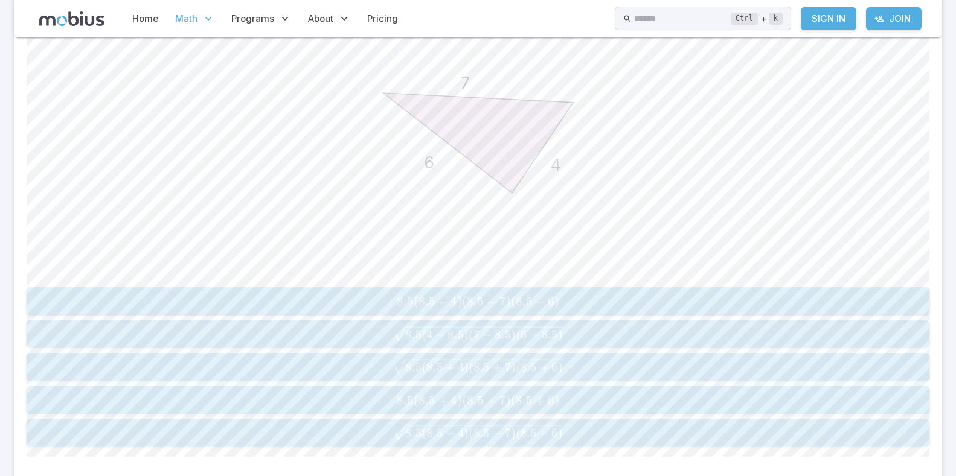
scroll to position [732, 0]
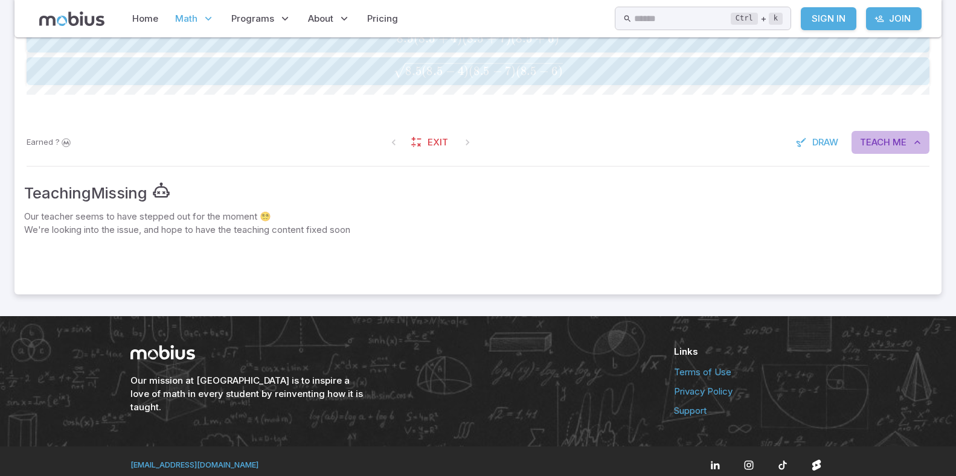
click at [860, 133] on button "Teach Me" at bounding box center [890, 142] width 78 height 23
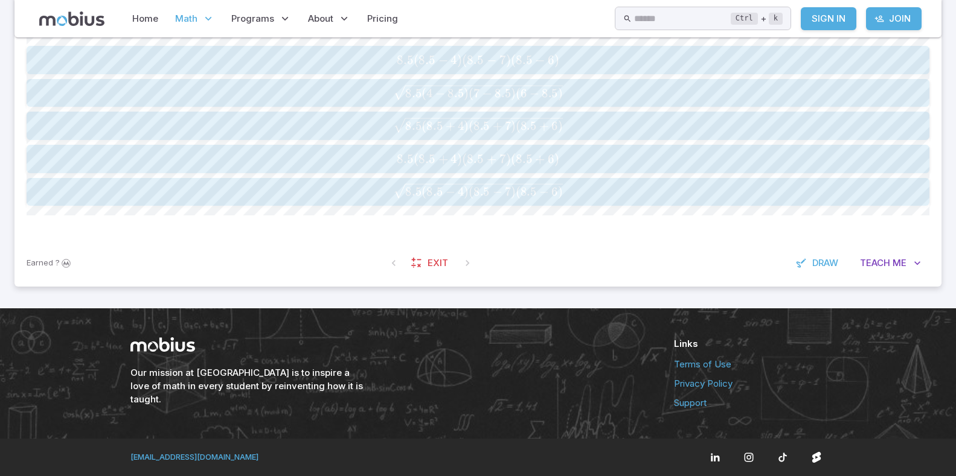
scroll to position [611, 0]
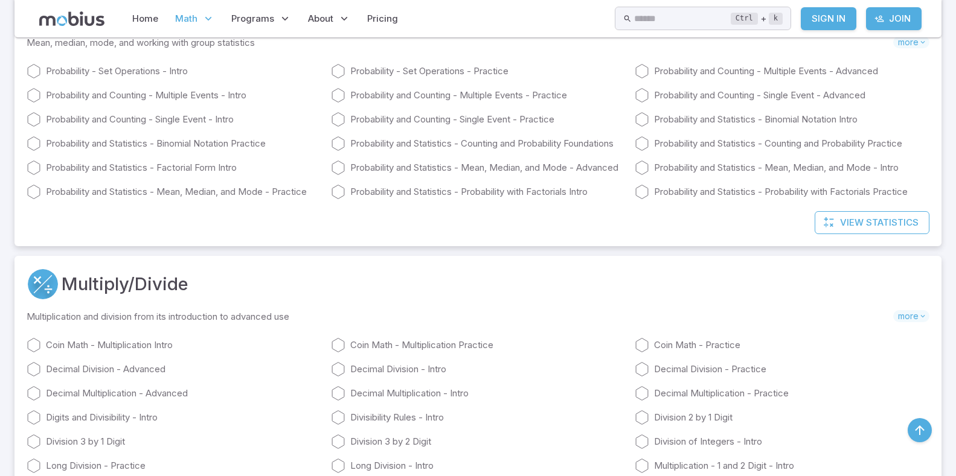
scroll to position [3320, 0]
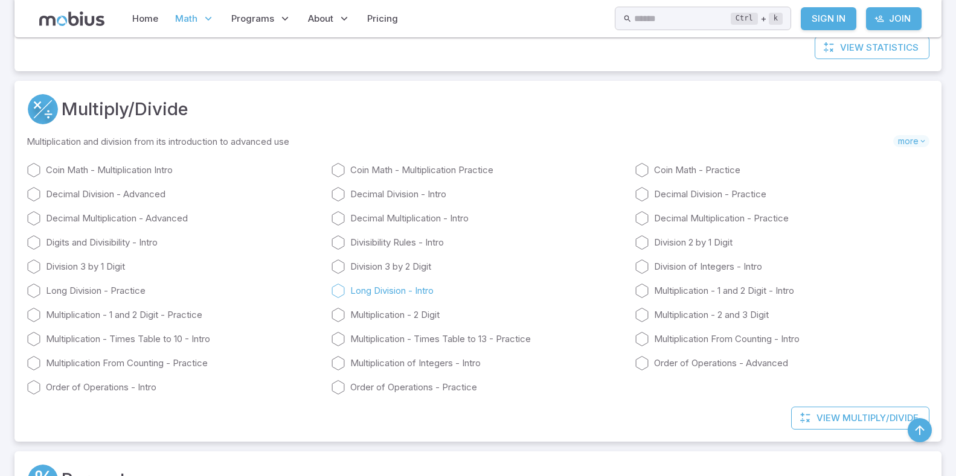
click at [422, 290] on link "Long Division - Intro" at bounding box center [478, 291] width 295 height 14
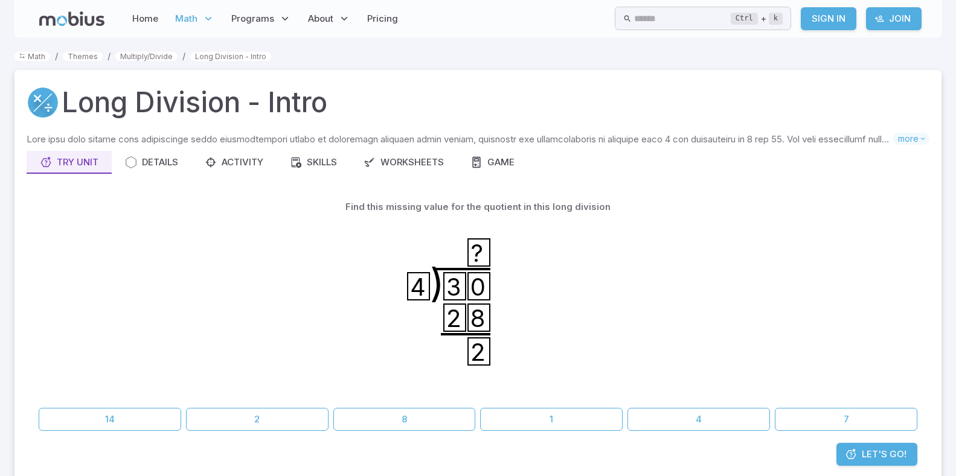
drag, startPoint x: 422, startPoint y: 290, endPoint x: 401, endPoint y: 290, distance: 21.1
click at [401, 290] on icon ") 3 0 4 ? 2 8 2" at bounding box center [478, 309] width 181 height 181
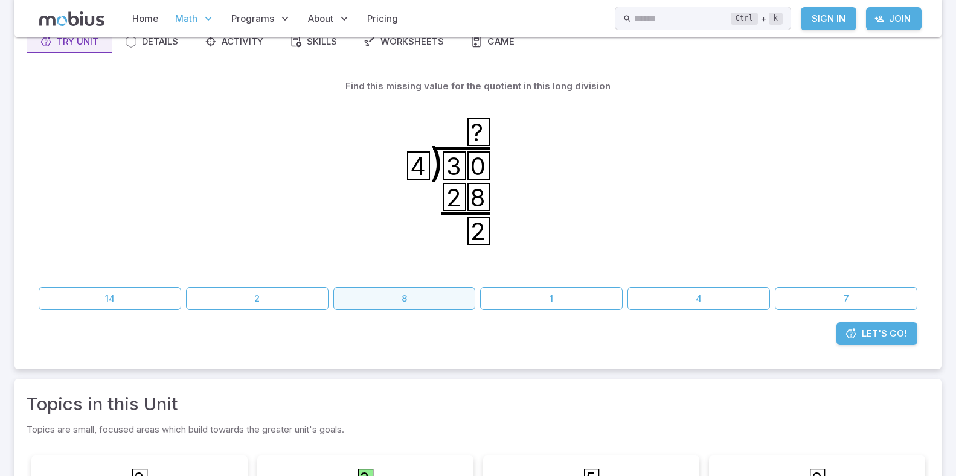
scroll to position [302, 0]
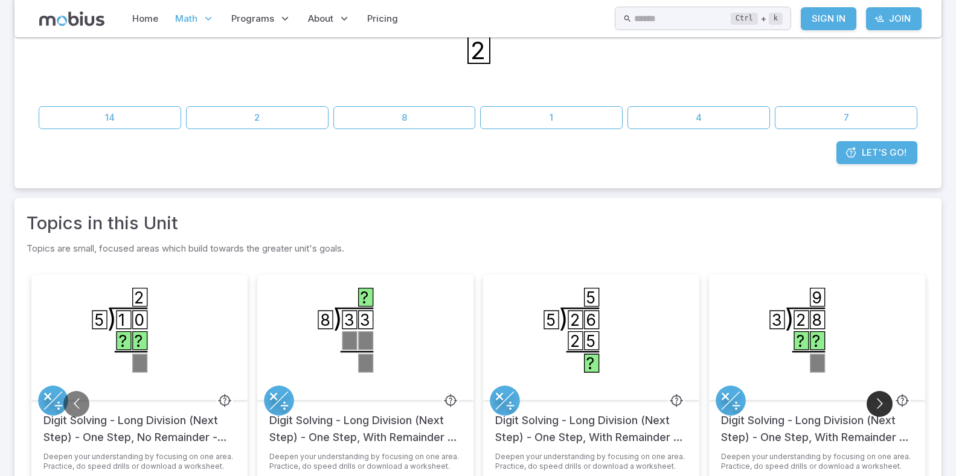
click at [877, 404] on button "Go to next slide" at bounding box center [879, 404] width 26 height 26
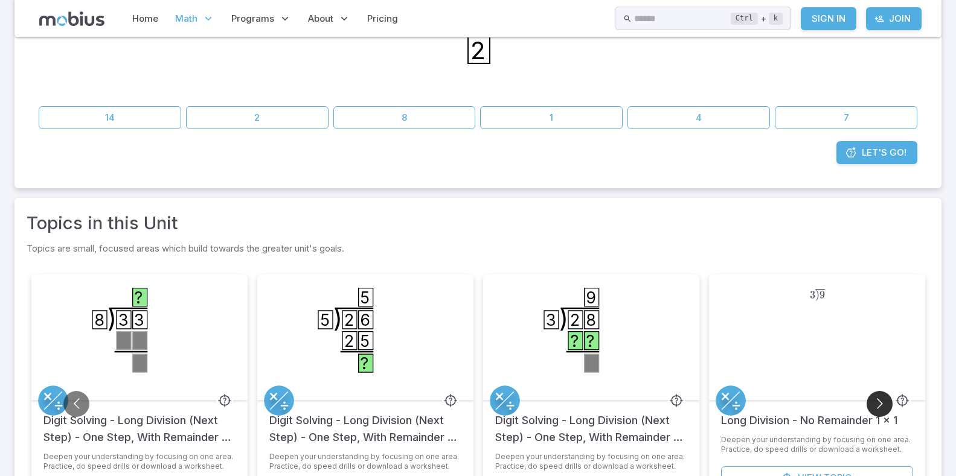
click at [877, 401] on button "Go to next slide" at bounding box center [879, 404] width 26 height 26
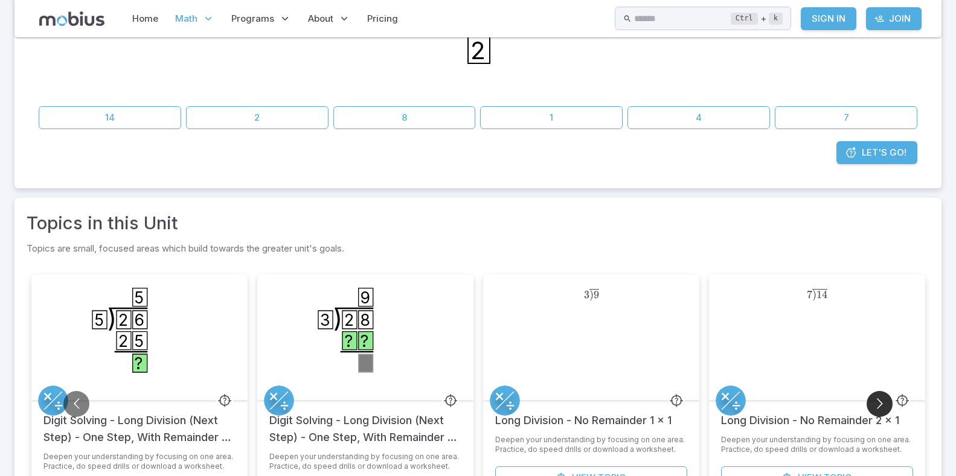
click at [877, 401] on button "Go to next slide" at bounding box center [879, 404] width 26 height 26
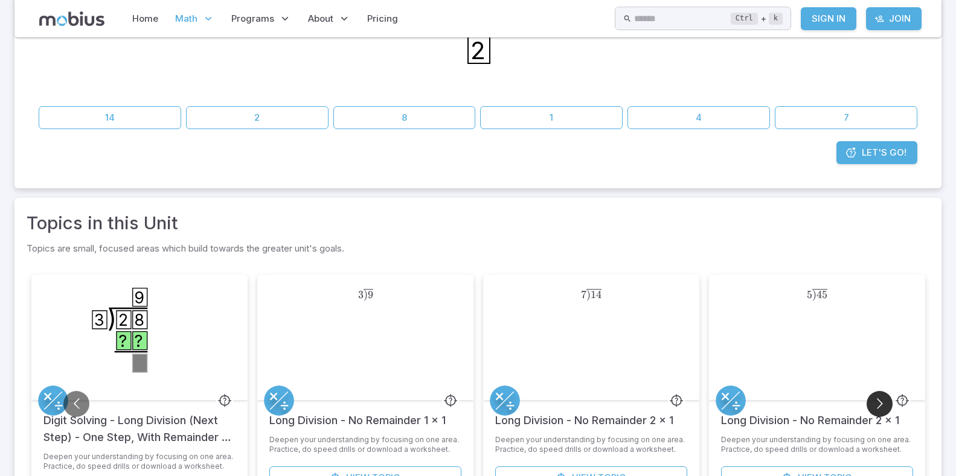
click at [877, 401] on button "Go to next slide" at bounding box center [879, 404] width 26 height 26
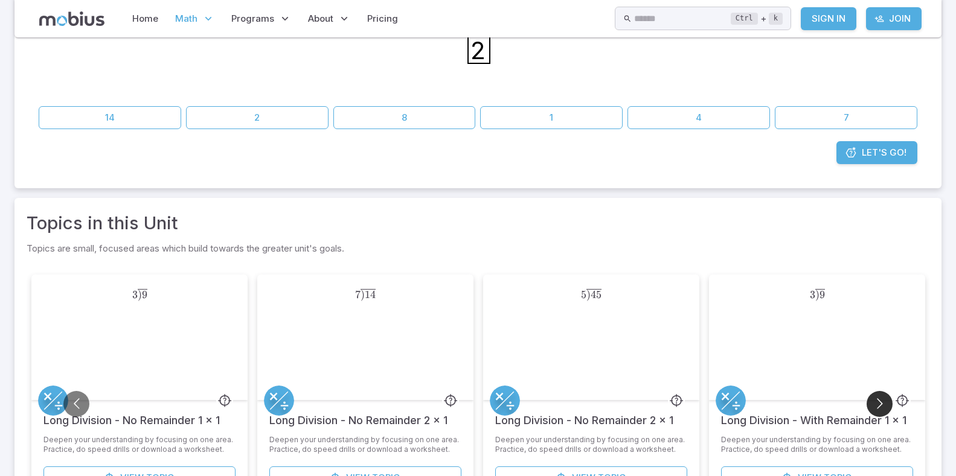
click at [877, 401] on button "Go to next slide" at bounding box center [879, 404] width 26 height 26
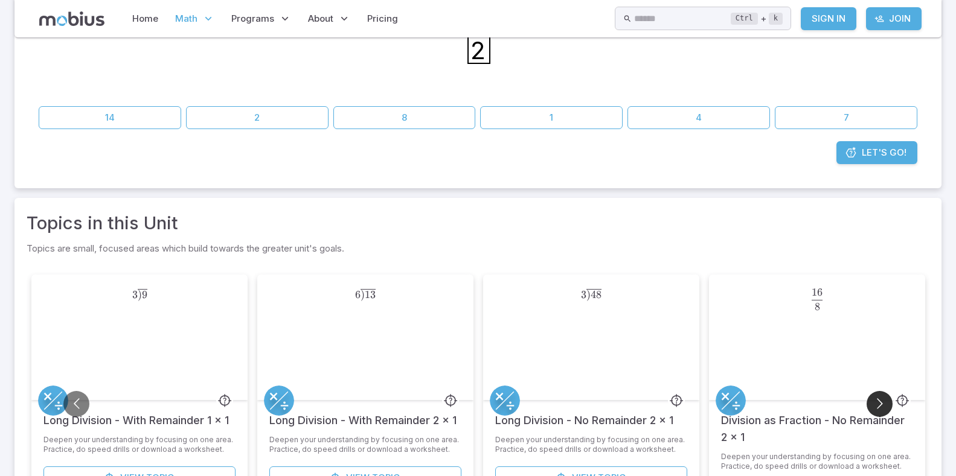
click at [877, 401] on button "Go to next slide" at bounding box center [879, 404] width 26 height 26
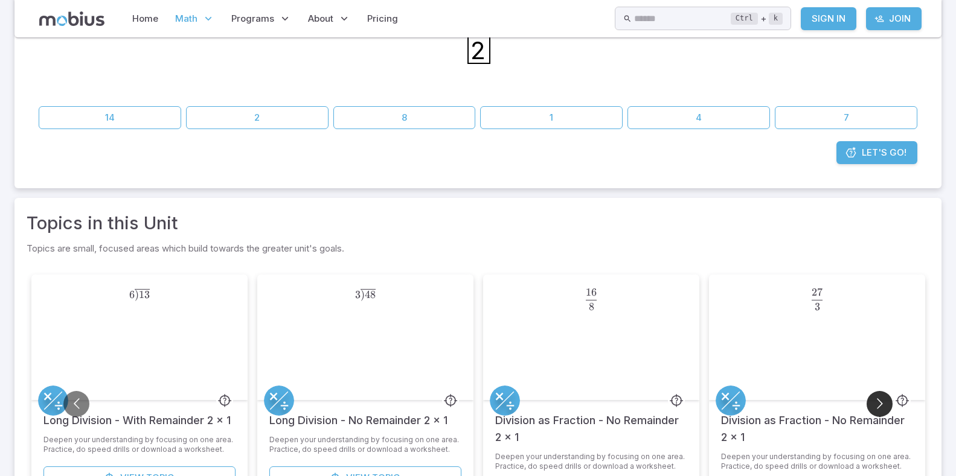
click at [877, 401] on button "Go to next slide" at bounding box center [879, 404] width 26 height 26
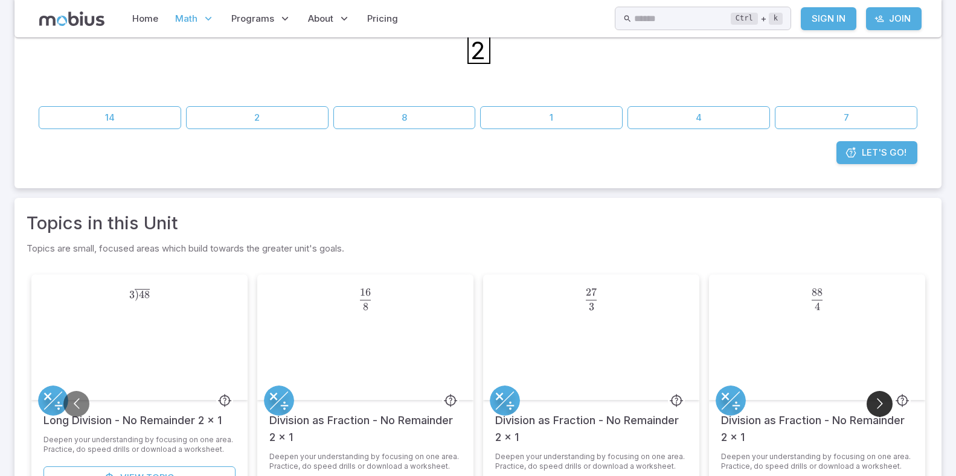
click at [877, 401] on button "Go to next slide" at bounding box center [879, 404] width 26 height 26
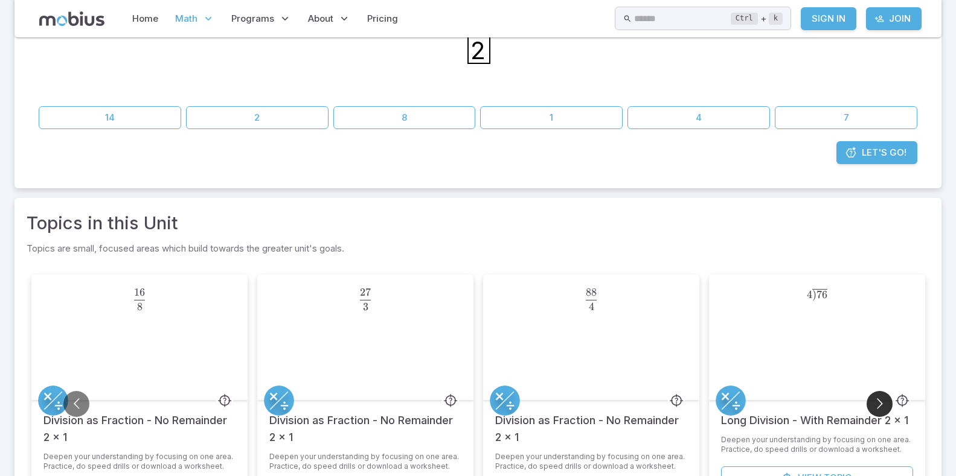
click at [877, 401] on button "Go to next slide" at bounding box center [879, 404] width 26 height 26
click at [876, 401] on button "Go to next slide" at bounding box center [879, 404] width 26 height 26
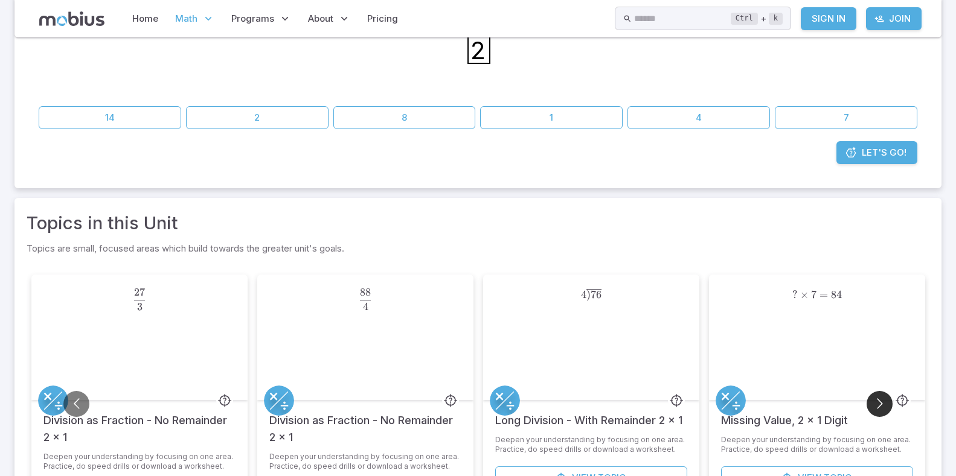
click at [876, 401] on button "Go to next slide" at bounding box center [879, 404] width 26 height 26
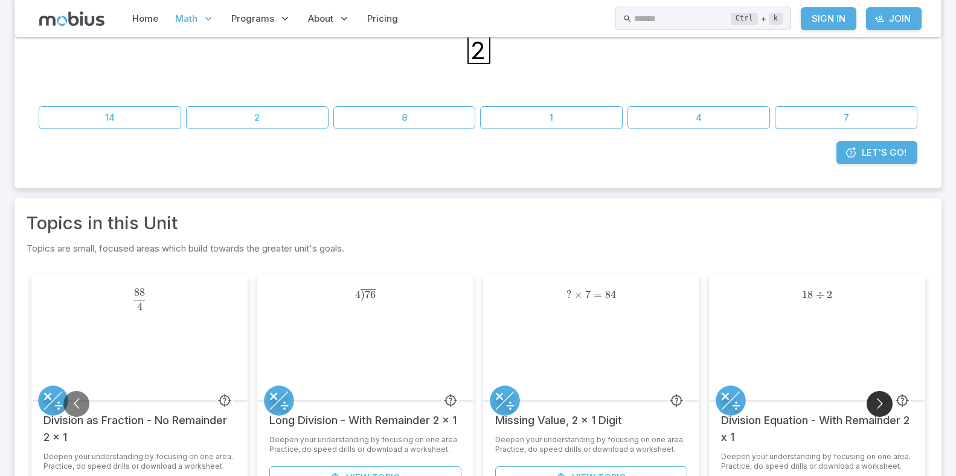
click at [876, 401] on button "Go to next slide" at bounding box center [879, 404] width 26 height 26
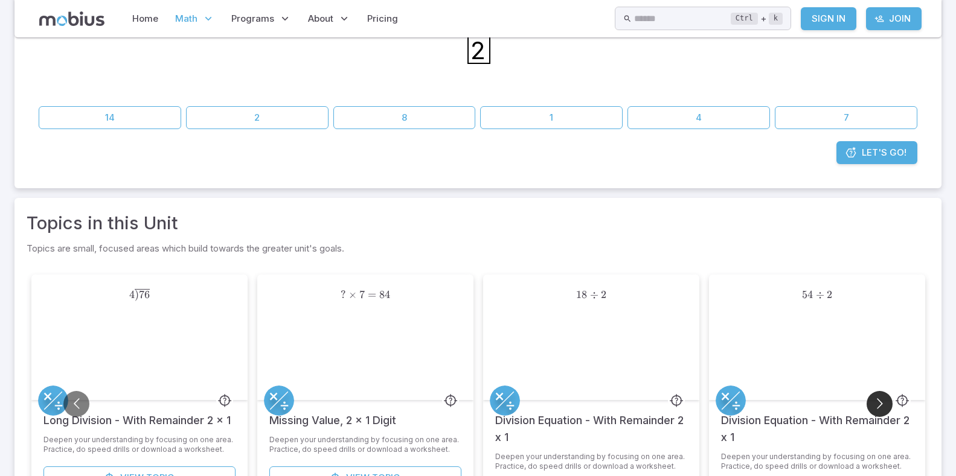
click at [876, 401] on button "Go to next slide" at bounding box center [879, 404] width 26 height 26
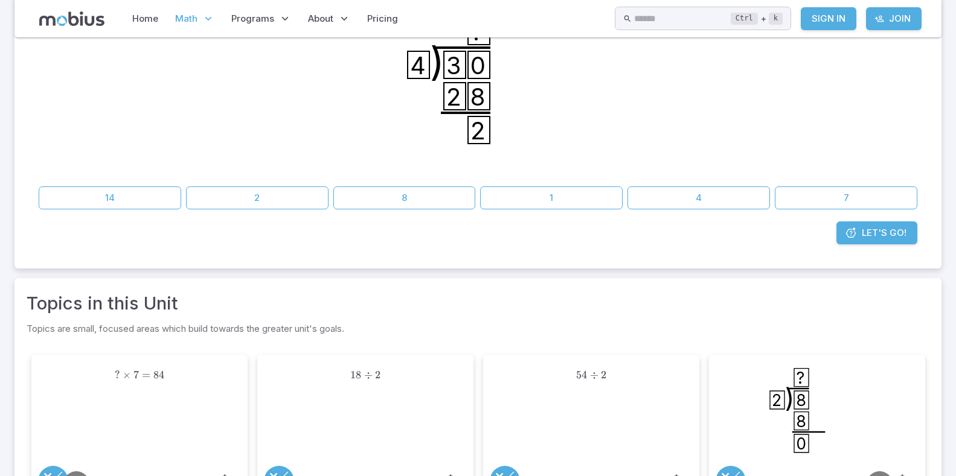
scroll to position [121, 0]
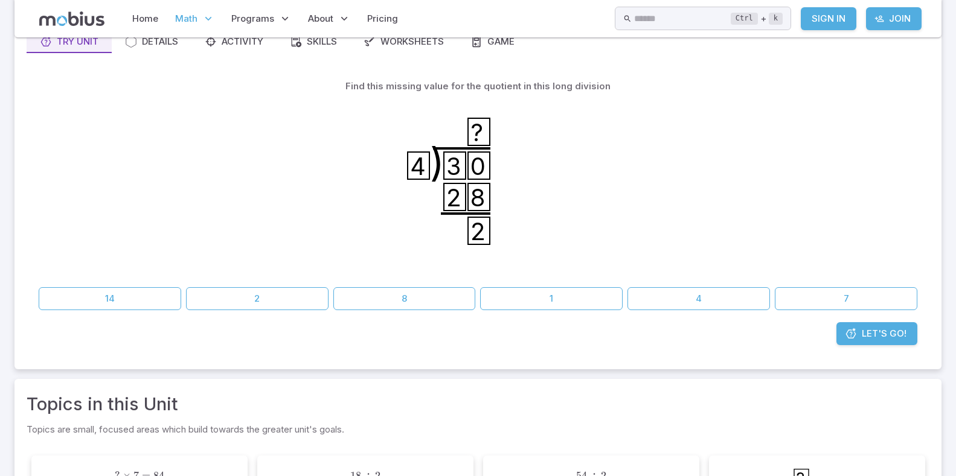
click at [881, 336] on span "Let's Go!" at bounding box center [883, 333] width 45 height 13
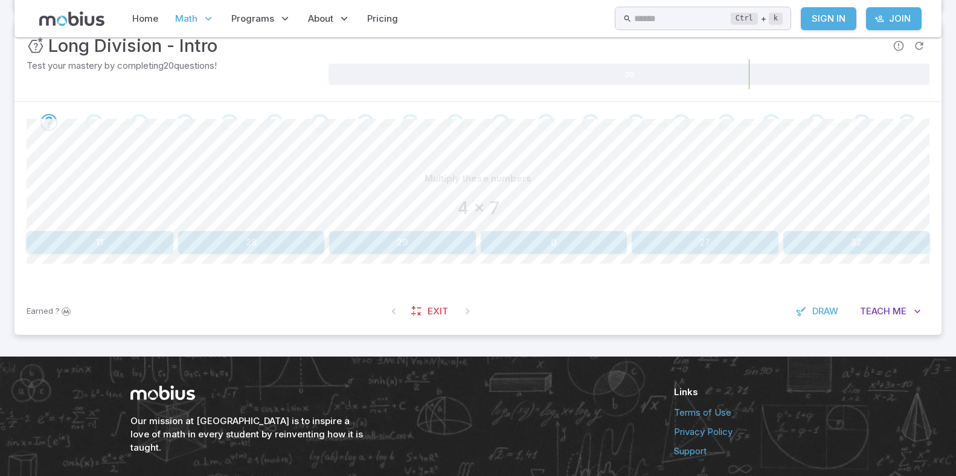
scroll to position [115, 0]
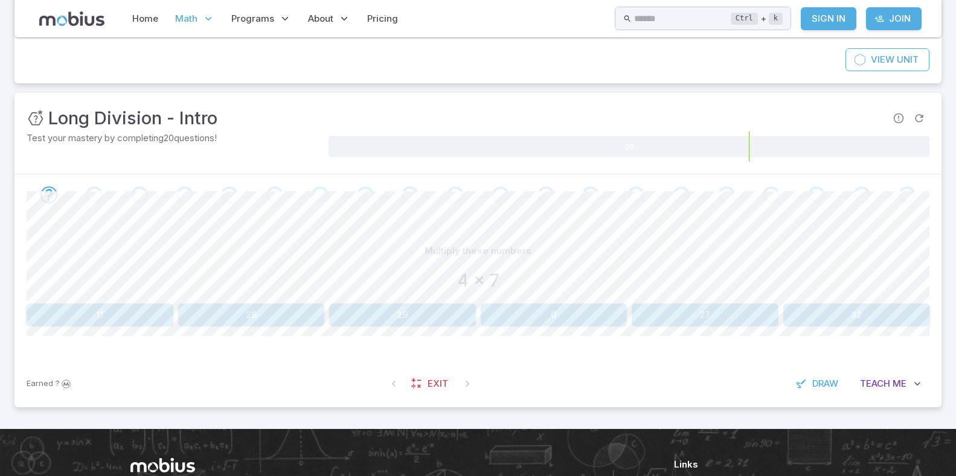
click at [280, 311] on button "28" at bounding box center [251, 315] width 147 height 23
click at [424, 315] on button "60" at bounding box center [402, 315] width 147 height 23
click at [680, 315] on button "61" at bounding box center [704, 315] width 147 height 23
click at [148, 318] on button "36" at bounding box center [100, 315] width 147 height 23
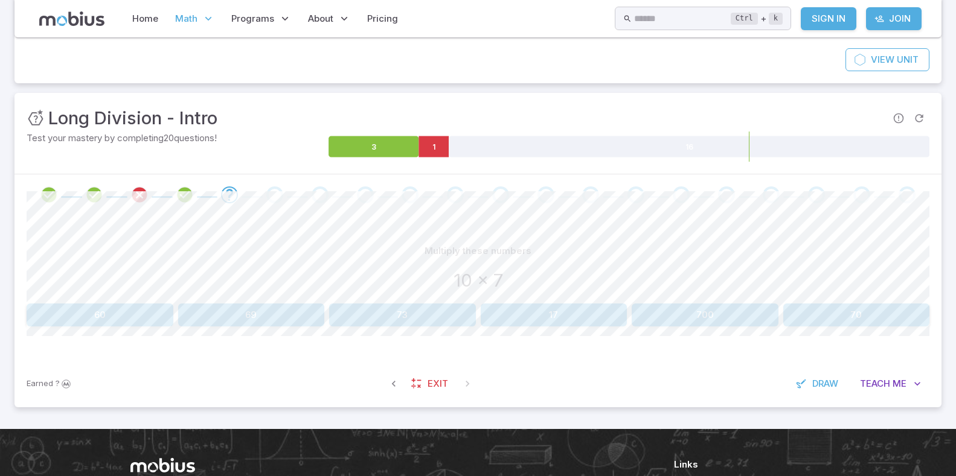
click at [820, 304] on button "70" at bounding box center [856, 315] width 147 height 23
click at [816, 320] on button "83" at bounding box center [856, 315] width 147 height 23
click at [104, 313] on button "54" at bounding box center [100, 315] width 147 height 23
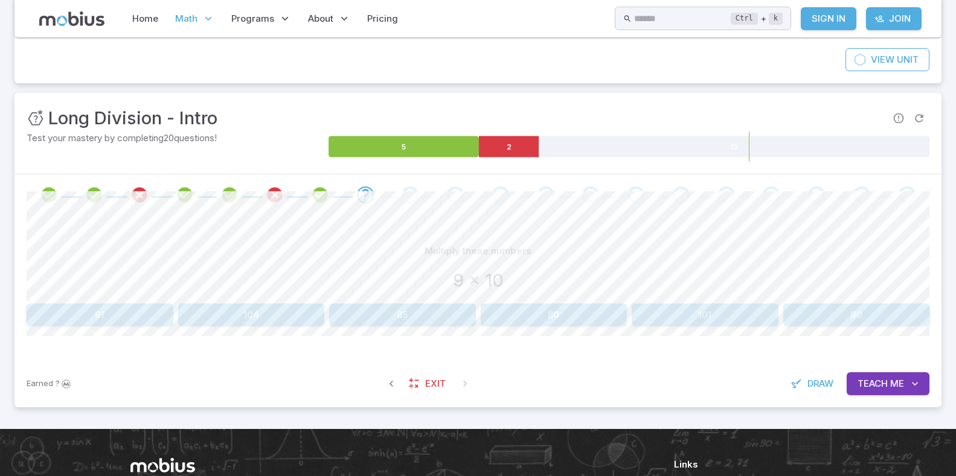
click at [458, 310] on button "85" at bounding box center [402, 315] width 147 height 23
click at [265, 317] on button "40" at bounding box center [251, 315] width 147 height 23
click at [612, 318] on button "64" at bounding box center [554, 315] width 147 height 23
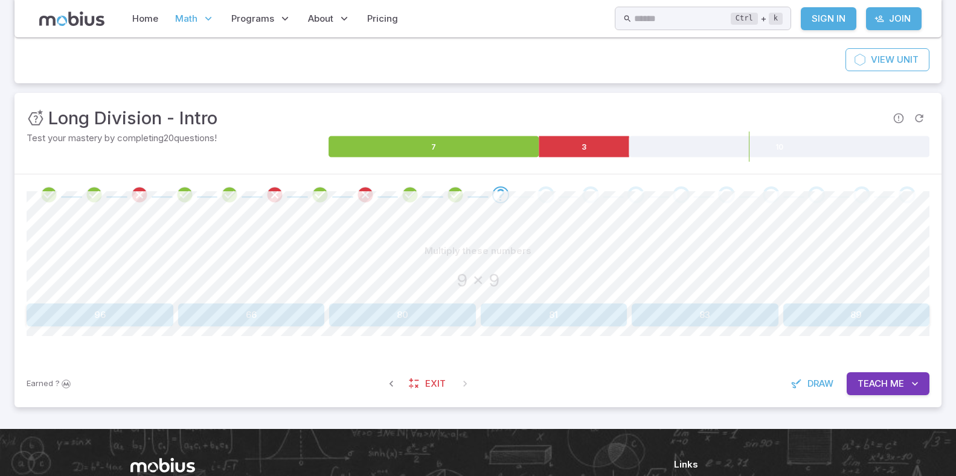
click at [803, 314] on button "89" at bounding box center [856, 315] width 147 height 23
click at [715, 311] on button "45" at bounding box center [704, 315] width 147 height 23
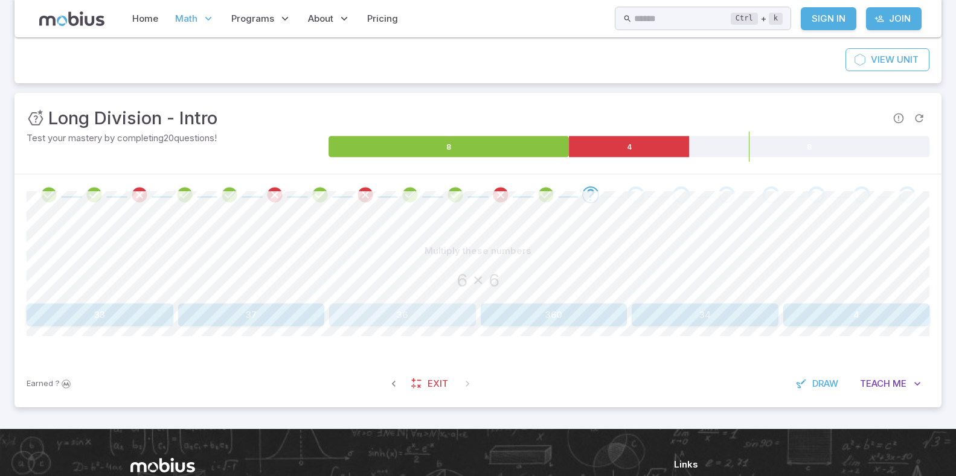
click at [459, 324] on button "36" at bounding box center [402, 315] width 147 height 23
drag, startPoint x: 685, startPoint y: 329, endPoint x: 686, endPoint y: 322, distance: 6.7
click at [685, 328] on div "Multiply these numbers 9 x 7 16 53 630 6 68 63 Canvas actions 100 % Exit zen mo…" at bounding box center [478, 288] width 902 height 145
click at [686, 321] on button "68" at bounding box center [704, 315] width 147 height 23
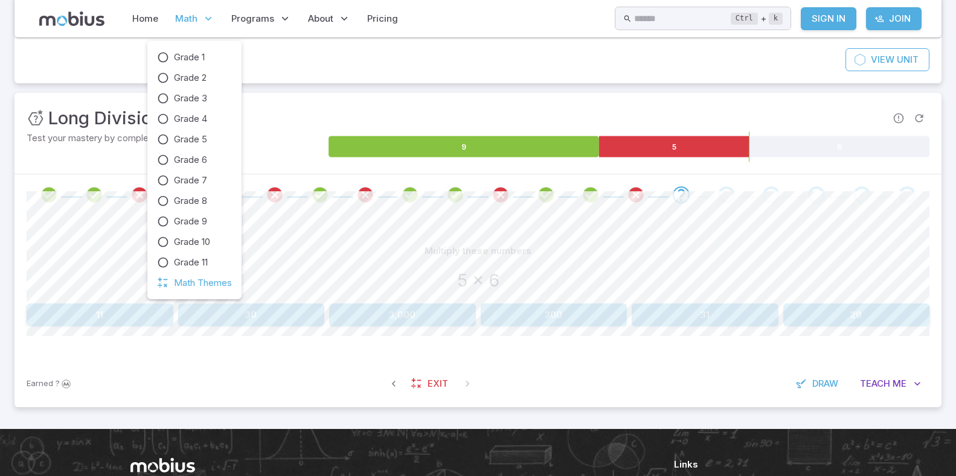
click at [188, 12] on span "Math" at bounding box center [186, 18] width 22 height 13
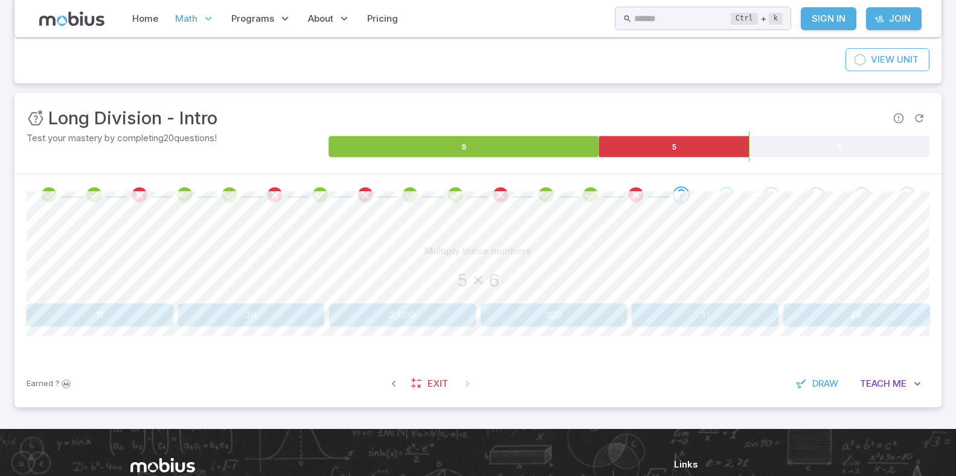
scroll to position [235, 0]
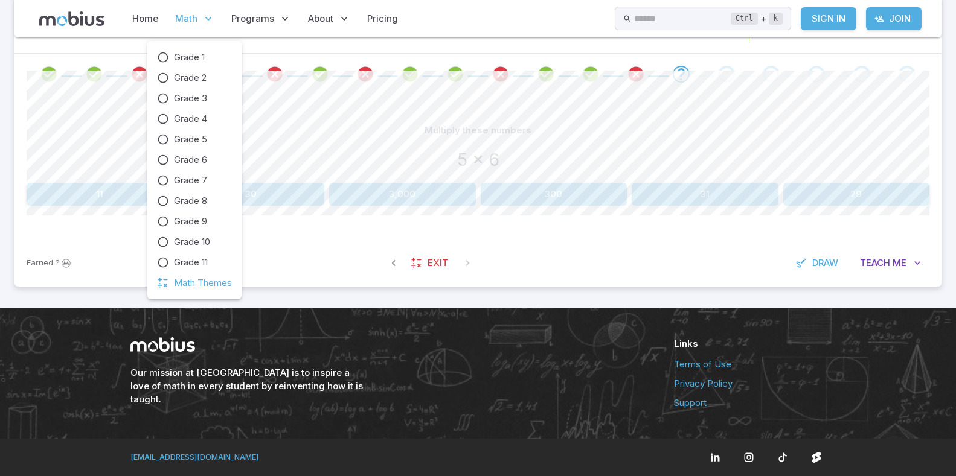
click at [191, 18] on span "Math" at bounding box center [186, 18] width 22 height 13
click at [206, 279] on span "Math Themes" at bounding box center [203, 282] width 58 height 13
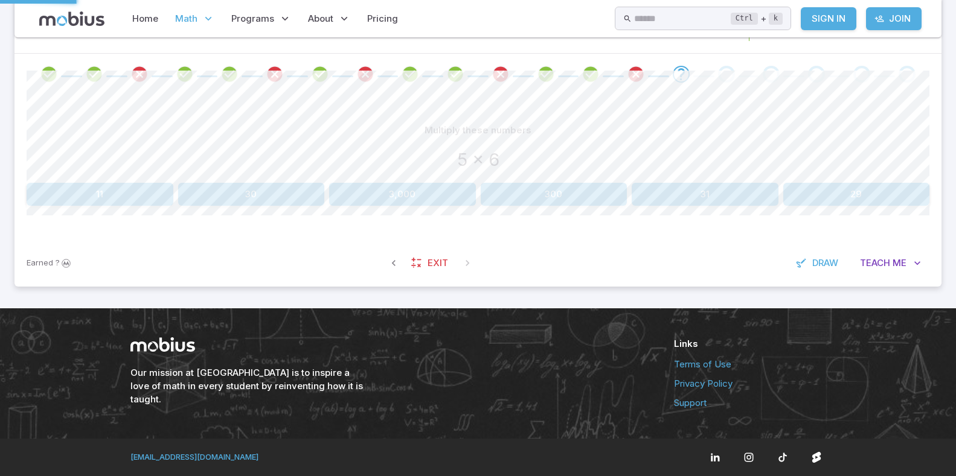
click at [206, 279] on div "Grade 1 Grade 2 Grade 3 Grade 4 Grade 5 Grade 6 Grade 7 Grade 8 Grade 9 Grade 1…" at bounding box center [194, 176] width 75 height 239
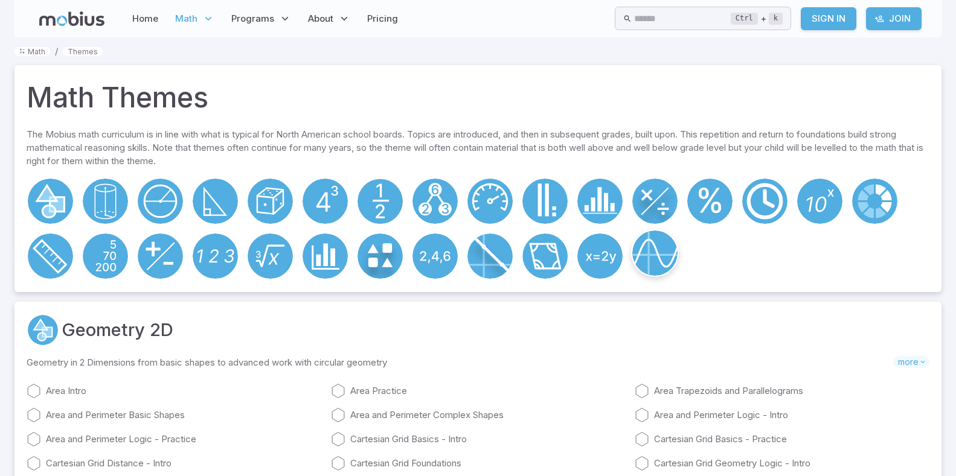
click at [648, 256] on icon at bounding box center [654, 252] width 45 height 43
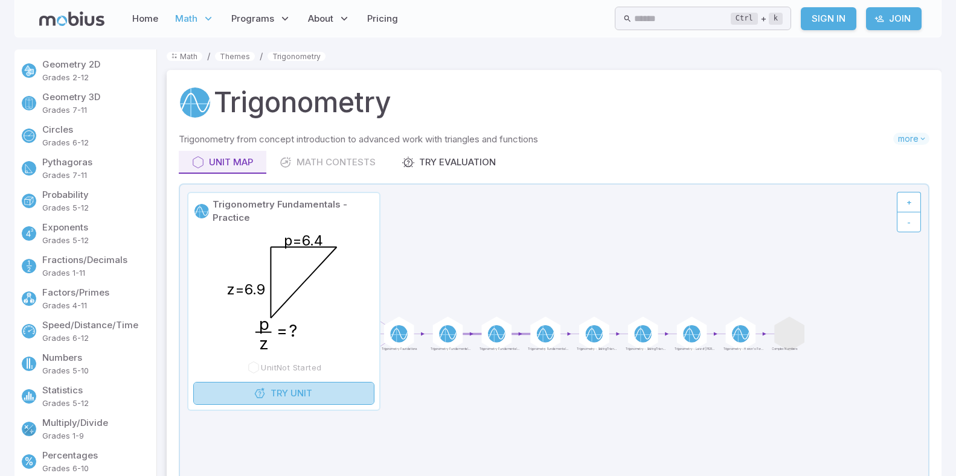
click at [315, 388] on link "Try Unit" at bounding box center [283, 393] width 181 height 23
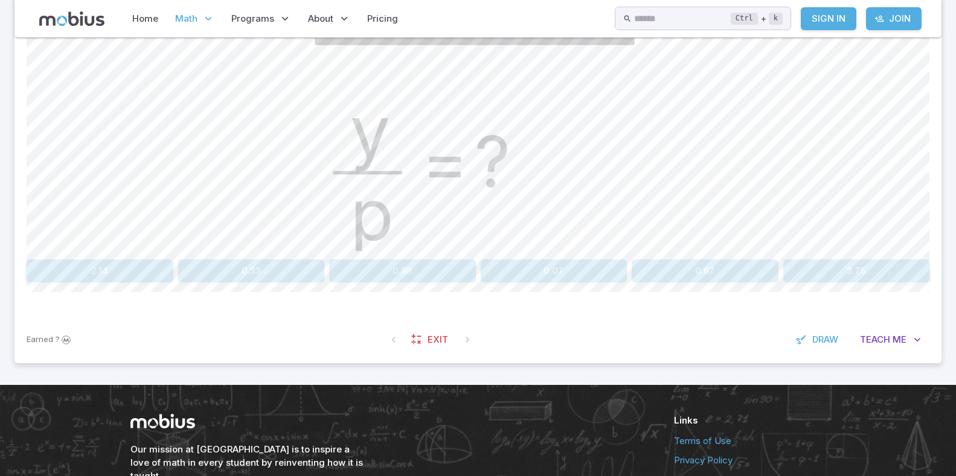
scroll to position [565, 0]
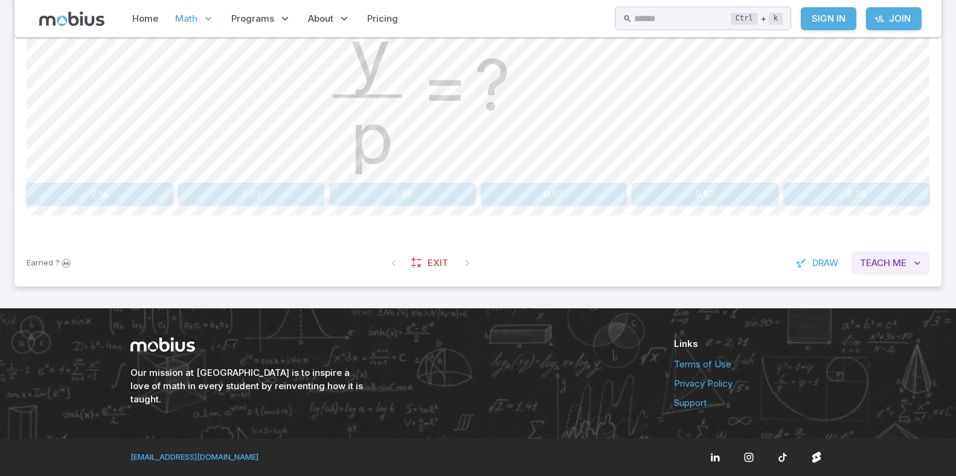
drag, startPoint x: 916, startPoint y: 247, endPoint x: 913, endPoint y: 261, distance: 14.2
click at [916, 250] on div "Earned ? Exit Draw Teach Me" at bounding box center [477, 263] width 927 height 47
click at [899, 275] on button "Teach Me" at bounding box center [890, 263] width 78 height 23
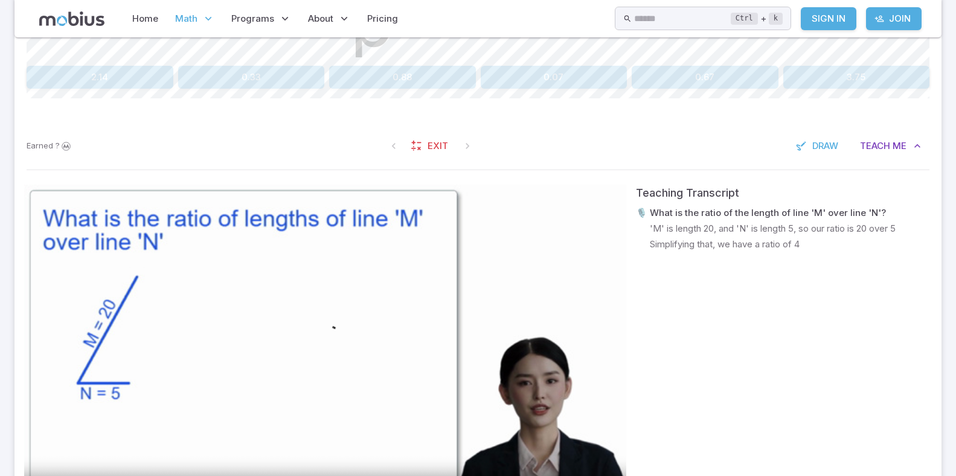
scroll to position [806, 0]
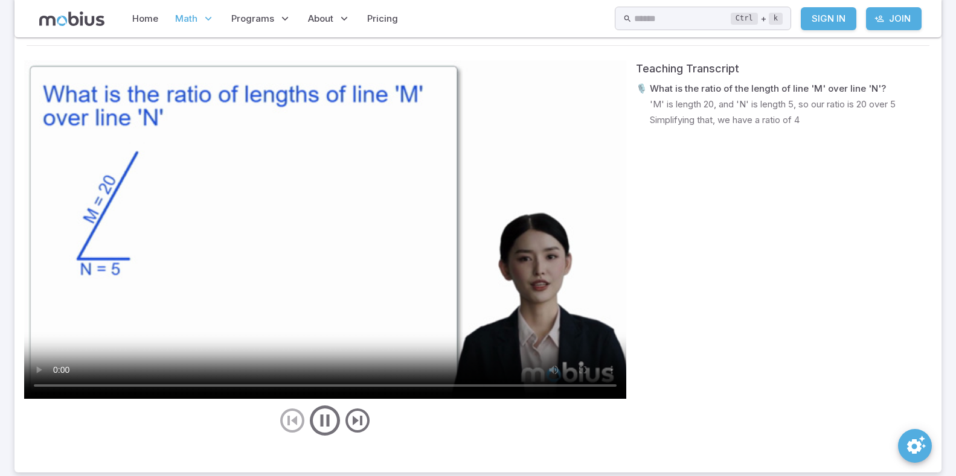
click at [367, 340] on video at bounding box center [325, 229] width 602 height 339
click at [368, 340] on video at bounding box center [325, 229] width 602 height 339
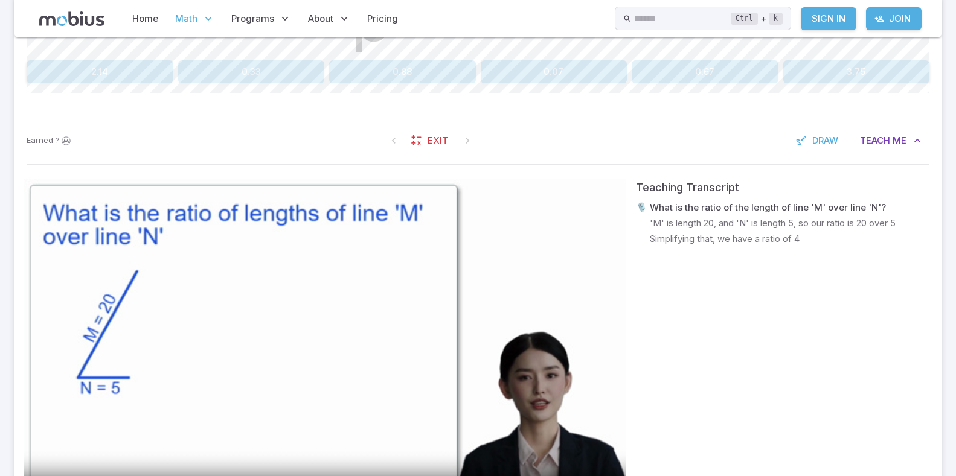
scroll to position [686, 0]
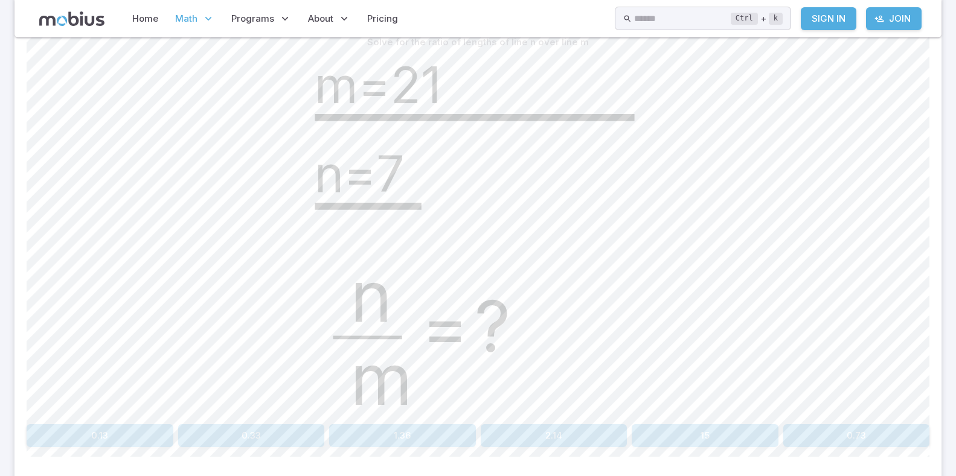
scroll to position [565, 0]
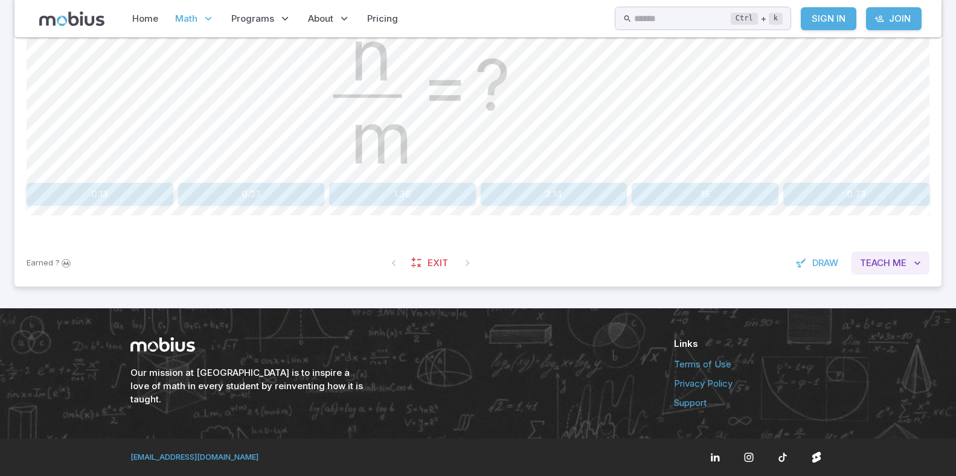
click at [893, 268] on span "Me" at bounding box center [899, 263] width 14 height 13
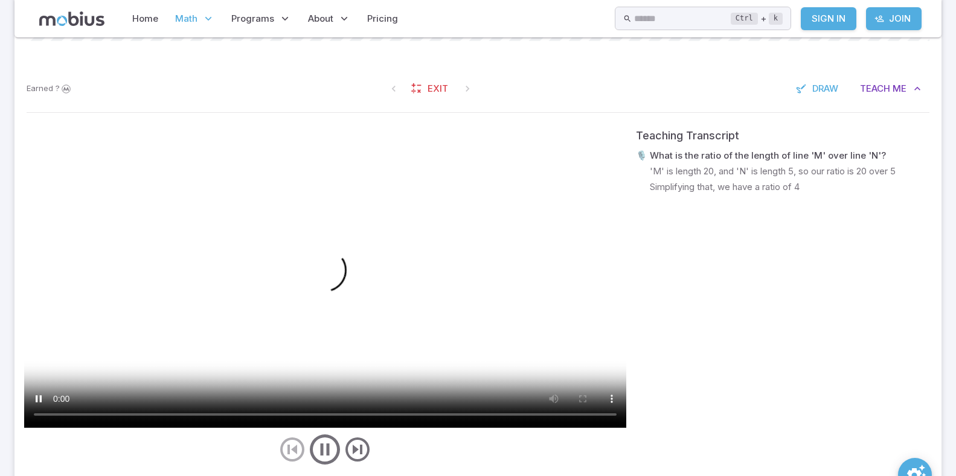
scroll to position [746, 0]
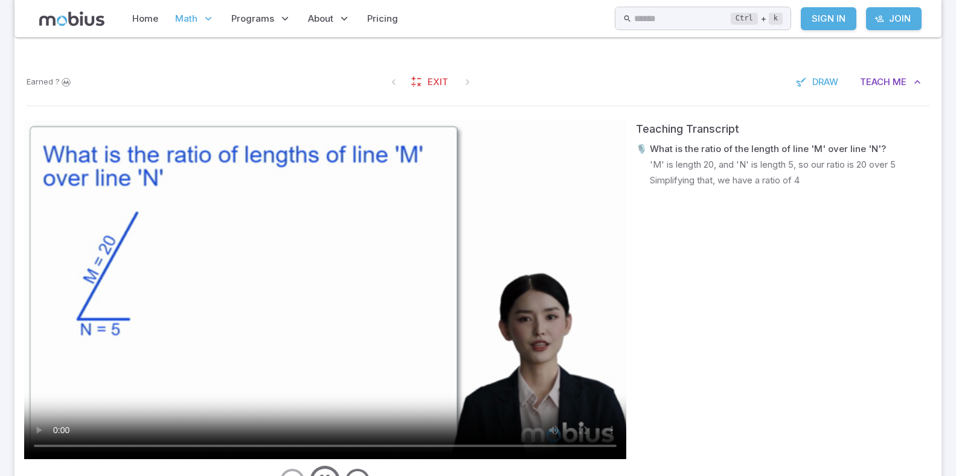
click at [80, 445] on video at bounding box center [325, 290] width 602 height 339
click at [484, 417] on video at bounding box center [325, 290] width 602 height 339
drag, startPoint x: 511, startPoint y: 411, endPoint x: 372, endPoint y: 295, distance: 180.4
click at [461, 379] on video at bounding box center [325, 290] width 602 height 339
click at [360, 279] on video at bounding box center [325, 290] width 602 height 339
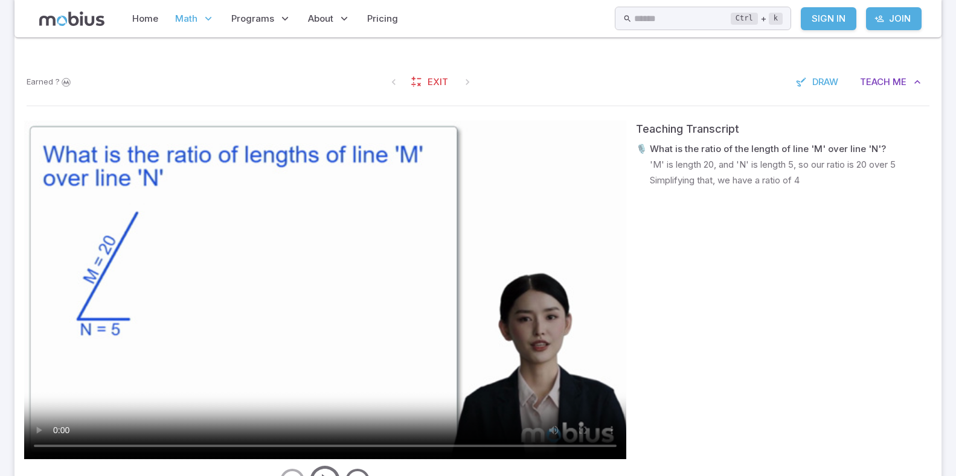
click at [327, 279] on video at bounding box center [325, 290] width 602 height 339
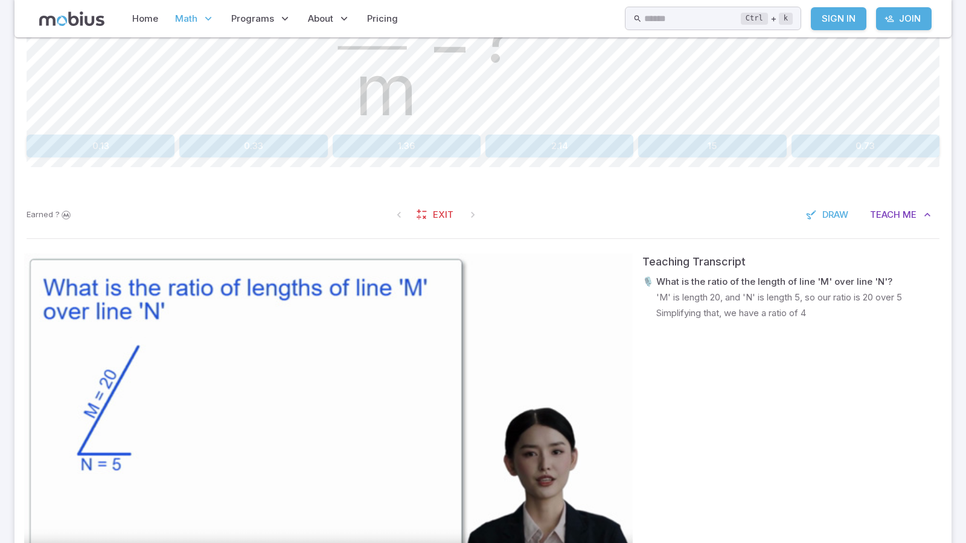
click at [319, 260] on video at bounding box center [328, 425] width 608 height 342
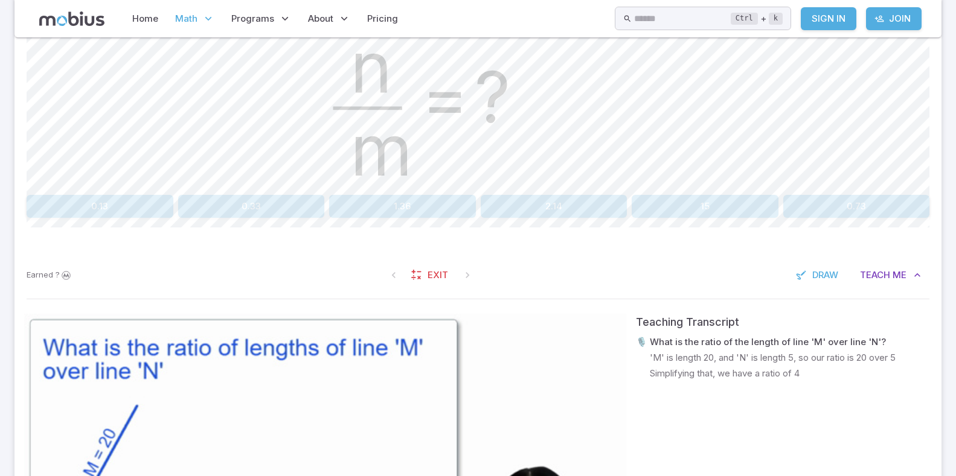
scroll to position [734, 0]
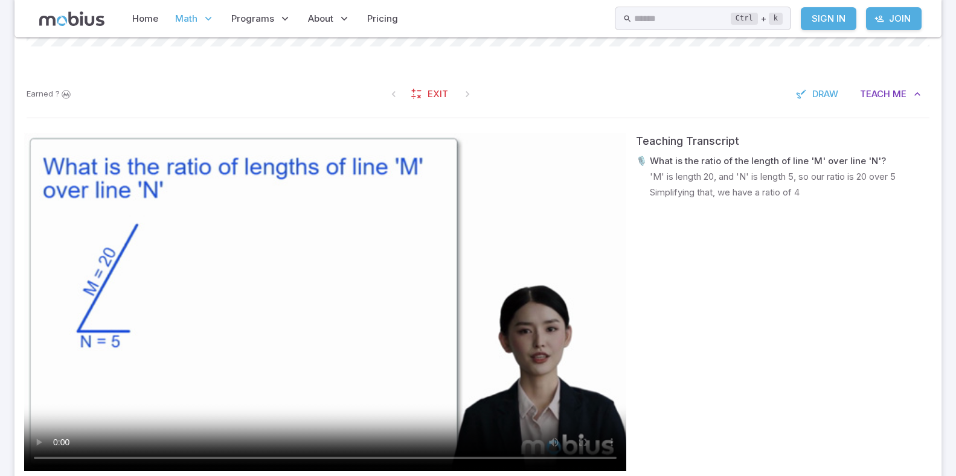
click at [256, 246] on video at bounding box center [325, 302] width 602 height 339
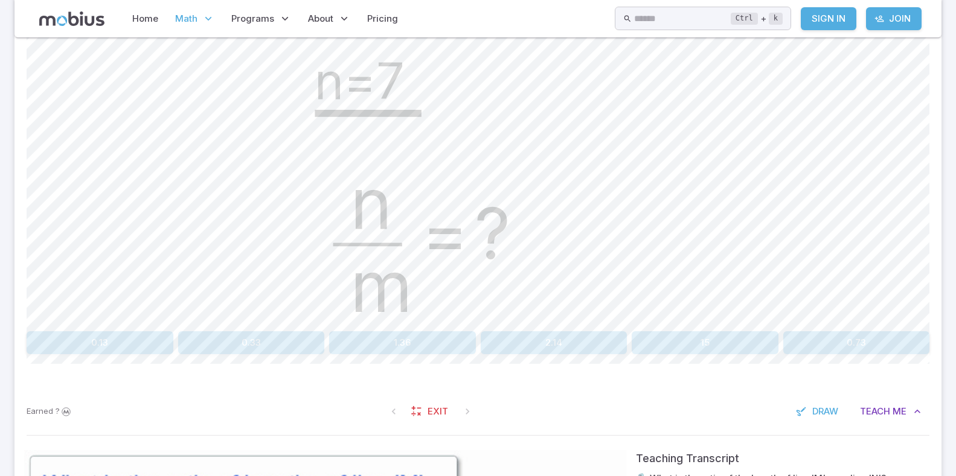
scroll to position [311, 0]
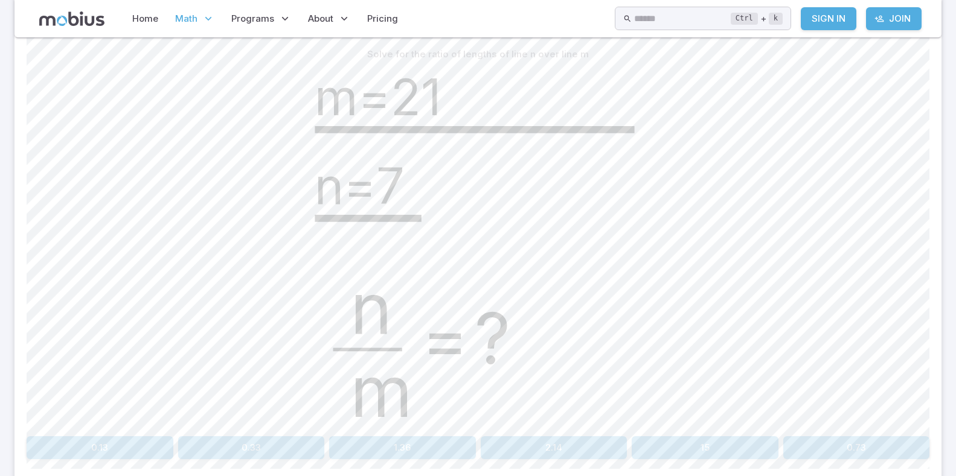
click at [105, 452] on button "0.13" at bounding box center [100, 447] width 147 height 23
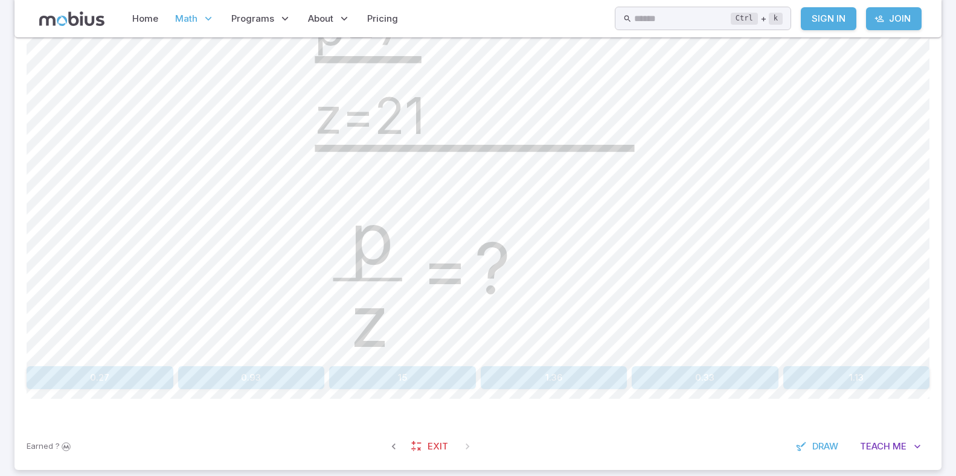
scroll to position [444, 0]
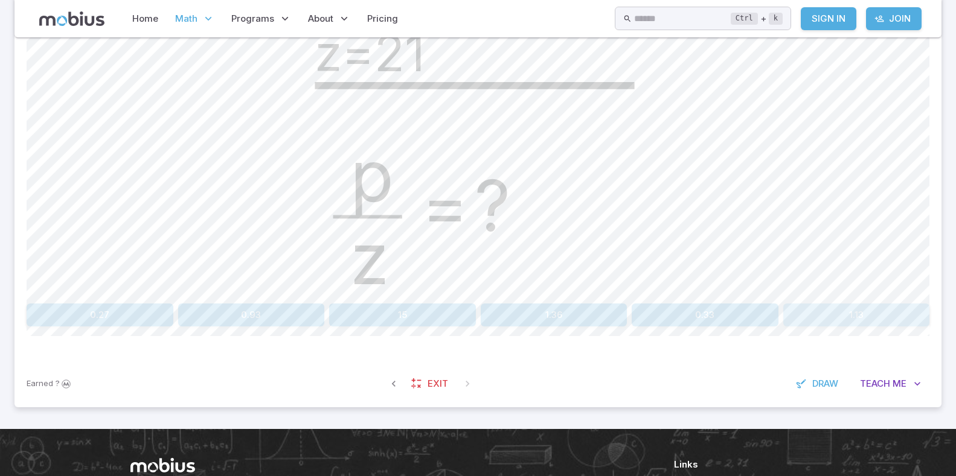
click at [869, 306] on button "1.13" at bounding box center [856, 315] width 147 height 23
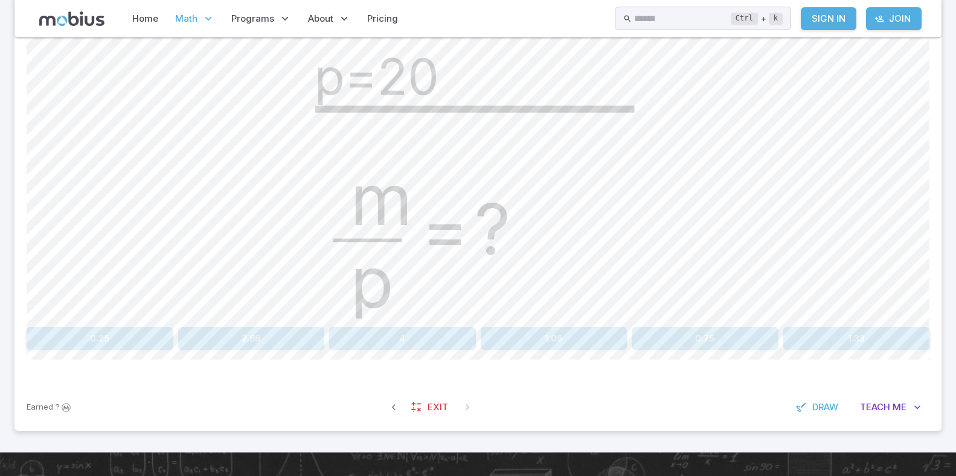
scroll to position [263, 0]
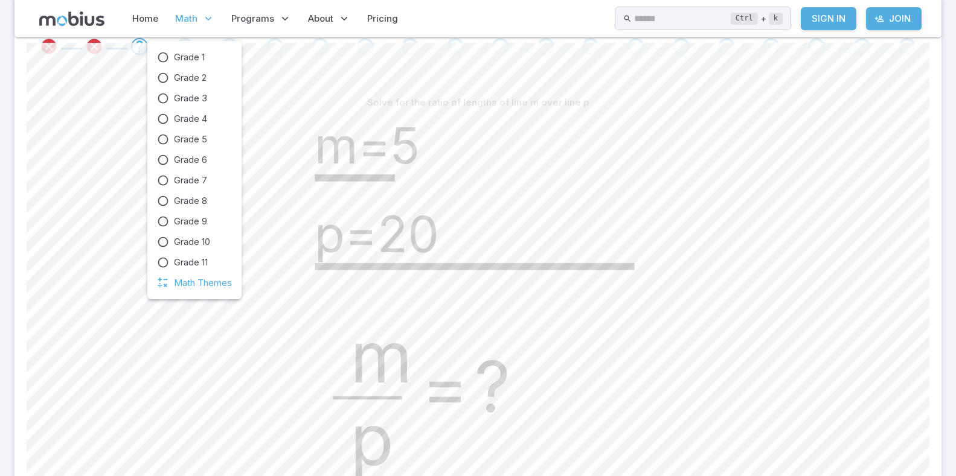
click at [192, 16] on span "Math" at bounding box center [186, 18] width 22 height 13
click at [189, 282] on span "Math Themes" at bounding box center [203, 282] width 58 height 13
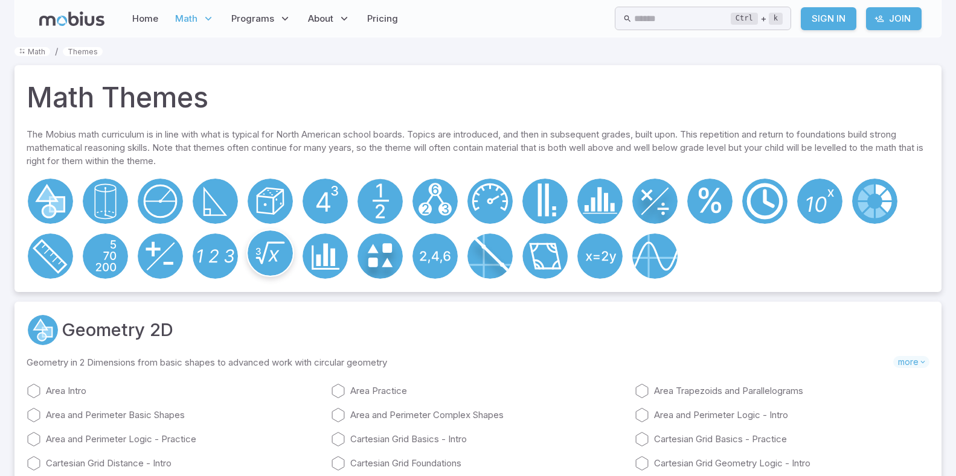
click at [254, 260] on circle at bounding box center [269, 253] width 45 height 45
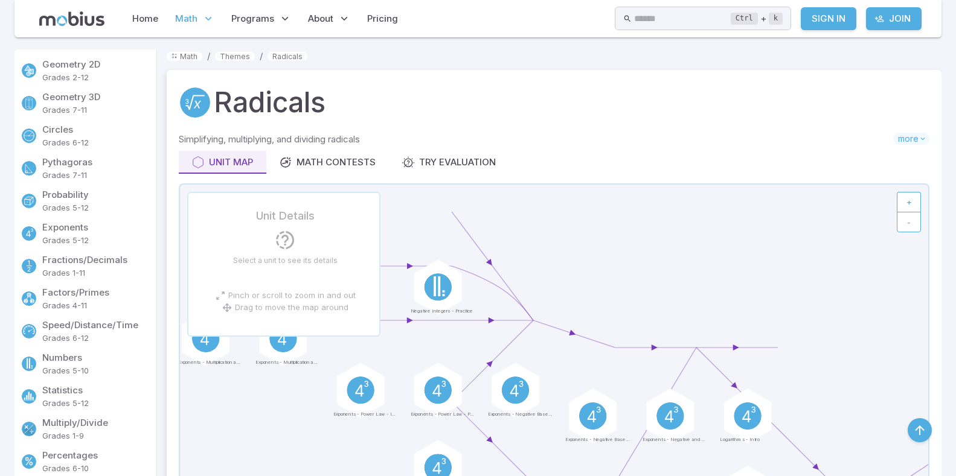
scroll to position [483, 0]
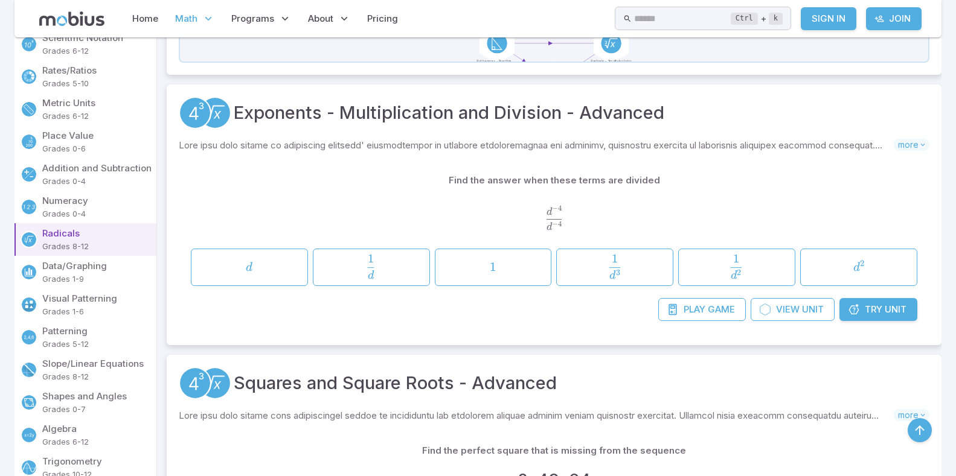
click at [859, 310] on icon at bounding box center [854, 310] width 12 height 12
